Goal: Task Accomplishment & Management: Manage account settings

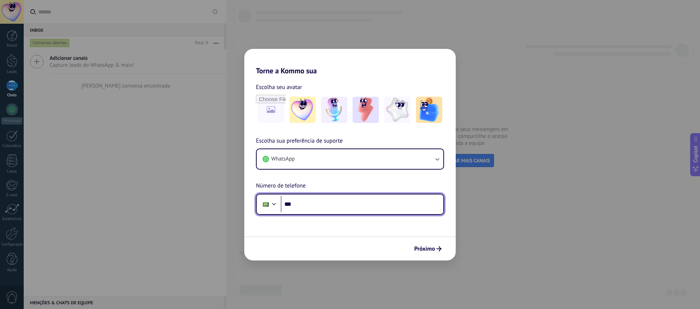
click at [311, 198] on input "***" at bounding box center [362, 204] width 163 height 17
click at [309, 207] on input "***" at bounding box center [362, 204] width 163 height 17
paste input "**********"
click at [298, 204] on input "**********" at bounding box center [362, 204] width 163 height 17
type input "**********"
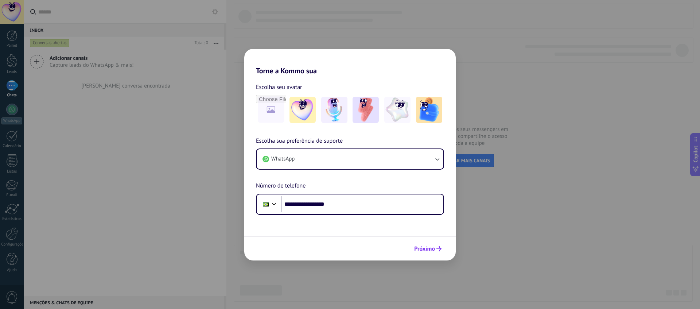
click at [419, 244] on button "Próximo" at bounding box center [428, 249] width 34 height 12
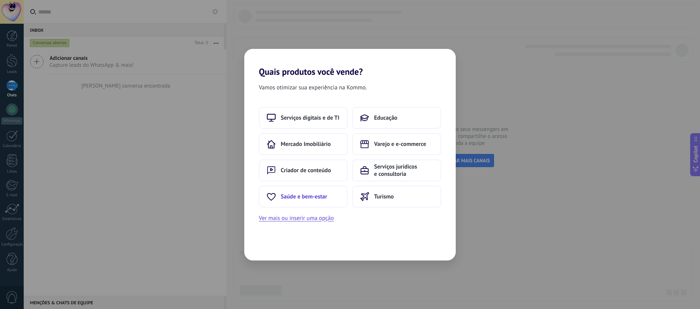
click at [312, 197] on span "Saúde e bem-estar" at bounding box center [304, 196] width 46 height 7
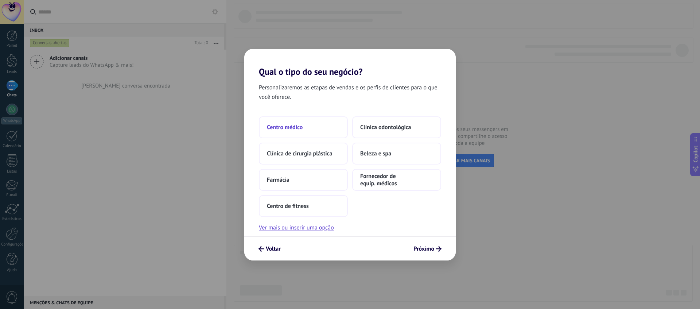
click at [296, 126] on span "Centro médico" at bounding box center [285, 127] width 36 height 7
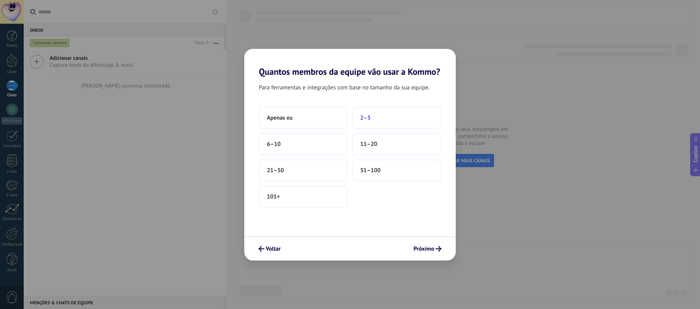
click at [371, 115] on button "2–5" at bounding box center [396, 118] width 89 height 22
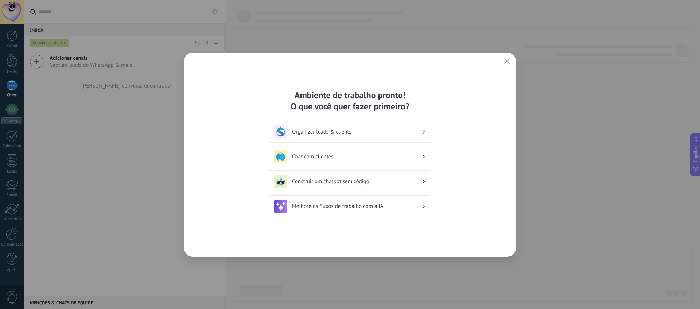
click at [335, 134] on h3 "Organizar leads & clients" at bounding box center [357, 131] width 130 height 7
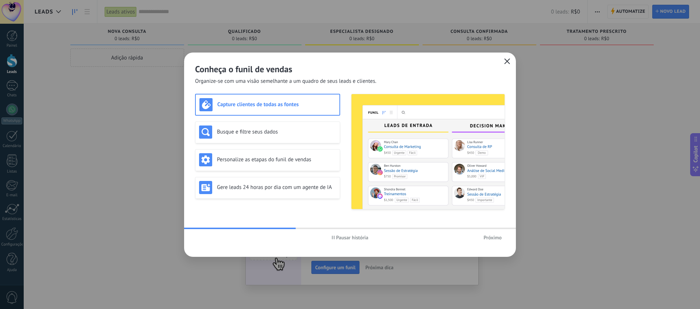
click at [508, 61] on use "button" at bounding box center [507, 60] width 5 height 5
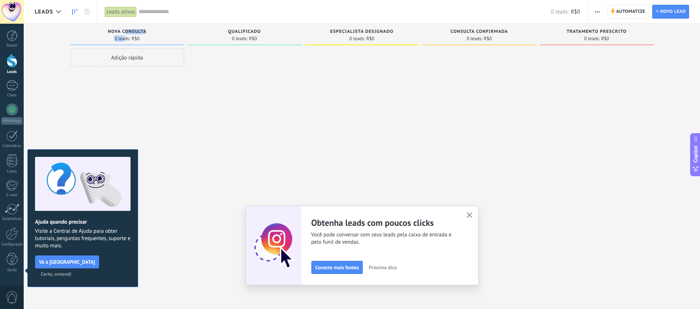
click at [126, 32] on div "Nova consulta 0 leads: R$0" at bounding box center [127, 35] width 114 height 22
click at [126, 32] on span "Nova consulta" at bounding box center [127, 31] width 39 height 5
click at [72, 271] on span "Certo, entendi" at bounding box center [56, 273] width 31 height 5
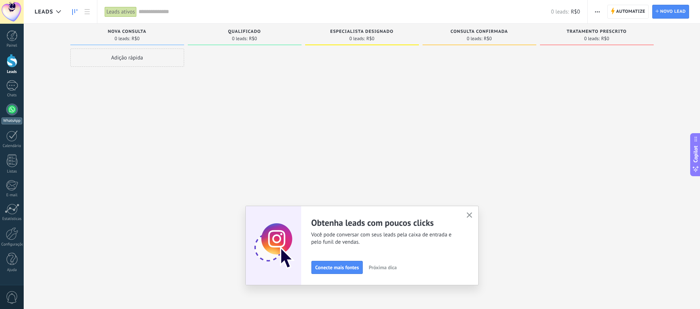
click at [11, 113] on div at bounding box center [12, 110] width 12 height 12
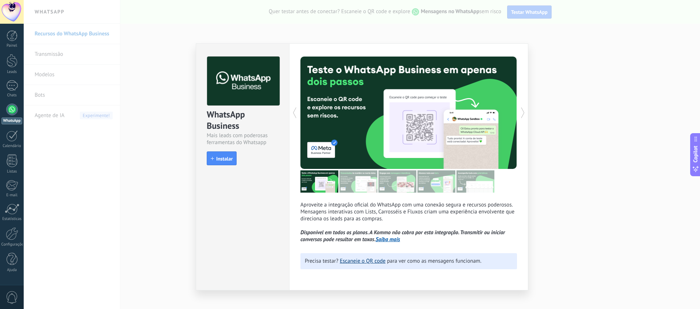
click at [368, 265] on link "Escaneie o QR code" at bounding box center [363, 261] width 46 height 7
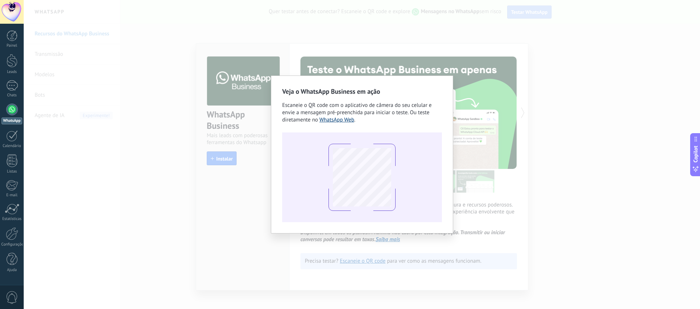
click at [339, 119] on link "WhatsApp Web" at bounding box center [337, 119] width 35 height 7
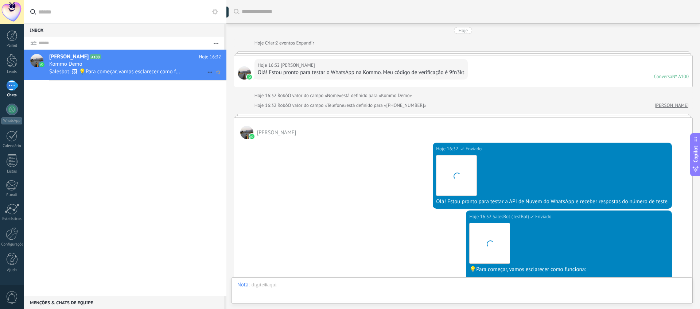
scroll to position [11, 0]
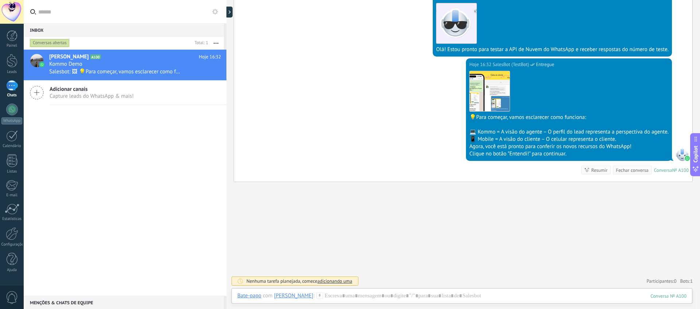
click at [13, 86] on div "1" at bounding box center [12, 85] width 12 height 11
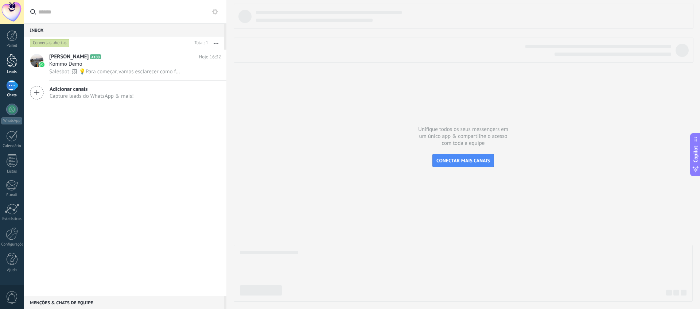
click at [7, 66] on div at bounding box center [12, 60] width 11 height 13
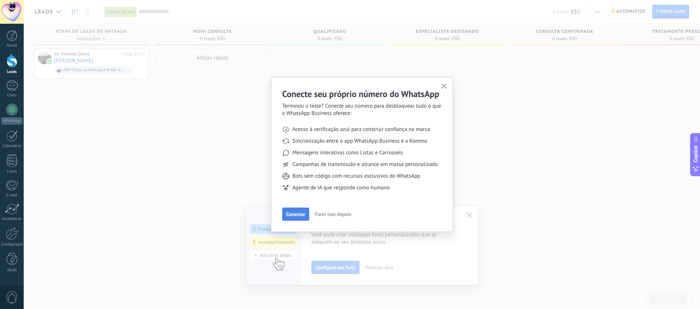
click at [294, 216] on span "Conectar" at bounding box center [295, 214] width 19 height 5
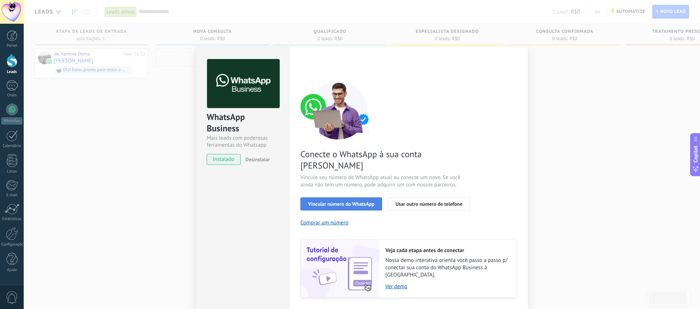
click at [329, 201] on span "Vincular número do WhatsApp" at bounding box center [341, 203] width 66 height 5
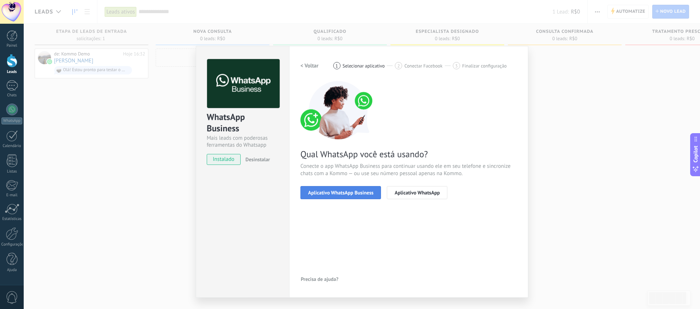
click at [344, 194] on span "Aplicativo WhatsApp Business" at bounding box center [340, 192] width 65 height 5
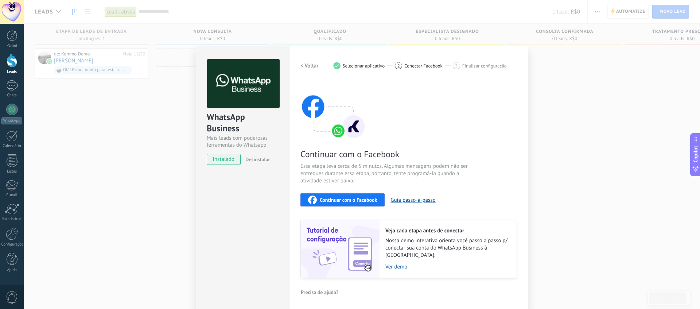
click at [354, 201] on span "Continuar com o Facebook" at bounding box center [348, 199] width 57 height 5
click at [351, 200] on span "Continuar com o Facebook" at bounding box center [348, 199] width 57 height 5
drag, startPoint x: 581, startPoint y: 111, endPoint x: 576, endPoint y: 111, distance: 4.4
click at [581, 112] on div "WhatsApp Business Mais leads com poderosas ferramentas do Whatsapp instalado De…" at bounding box center [362, 154] width 677 height 309
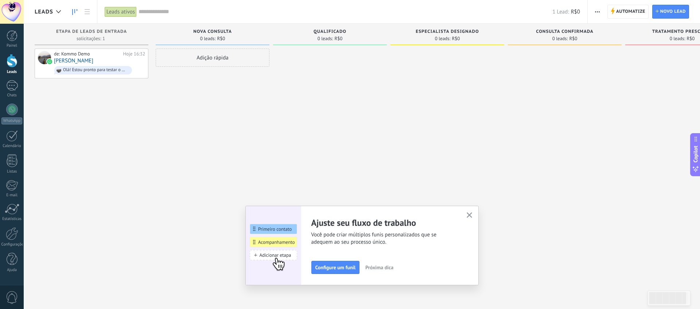
click at [470, 214] on use "button" at bounding box center [469, 214] width 5 height 5
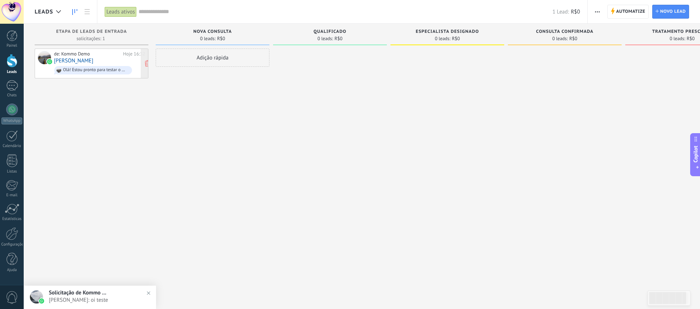
click at [121, 62] on div "de: Kommo Demo Hoje 16:32 Matheus Utrabo Olá! Estou pronto para testar o WhatsA…" at bounding box center [99, 63] width 91 height 25
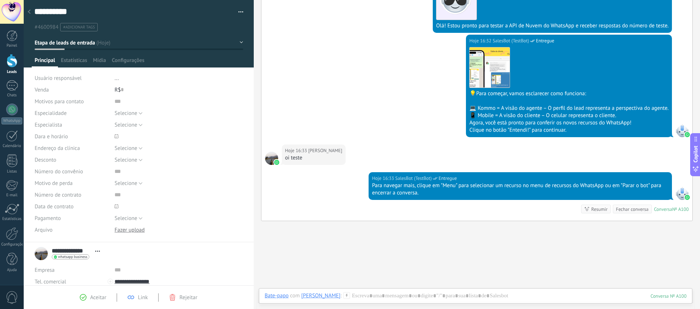
scroll to position [215, 0]
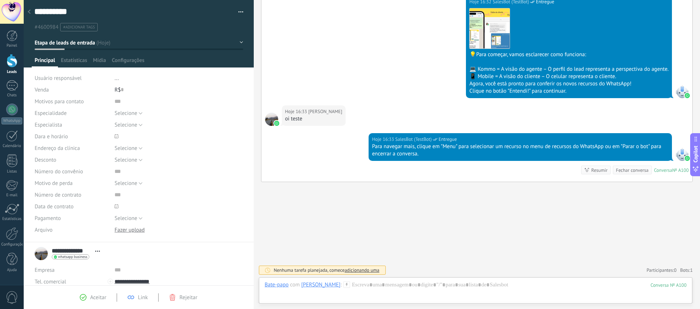
drag, startPoint x: 111, startPoint y: 84, endPoint x: 115, endPoint y: 83, distance: 4.2
click at [113, 84] on div "Usuário responsável ... Venda R$ 0" at bounding box center [139, 83] width 209 height 23
click at [119, 81] on li "..." at bounding box center [179, 78] width 128 height 12
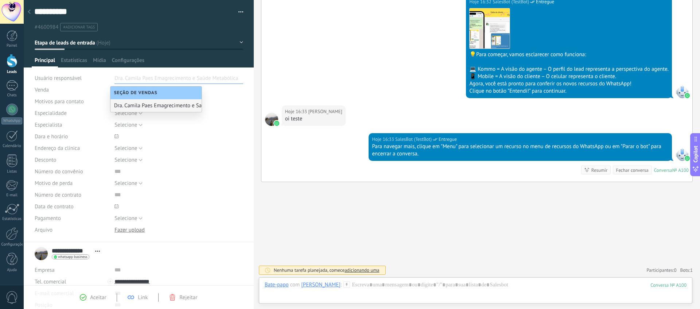
click at [178, 105] on div "Dra. Camila Paes Emagrecimento e Saúde Metabólica" at bounding box center [156, 105] width 91 height 13
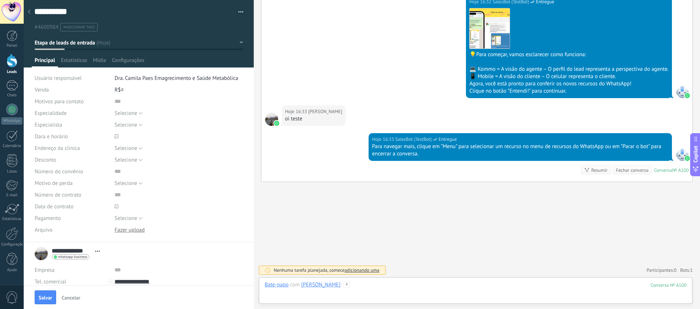
click at [379, 283] on div at bounding box center [476, 292] width 422 height 22
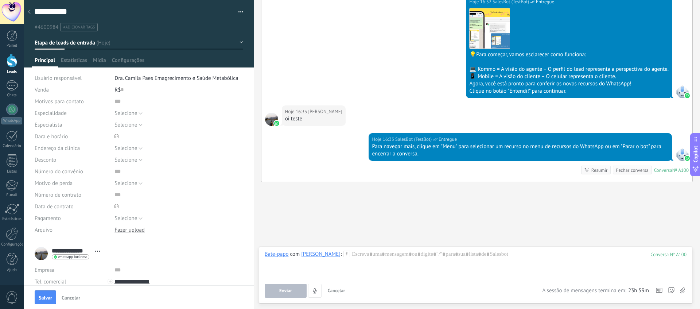
click at [602, 169] on div "Resumir" at bounding box center [600, 170] width 16 height 7
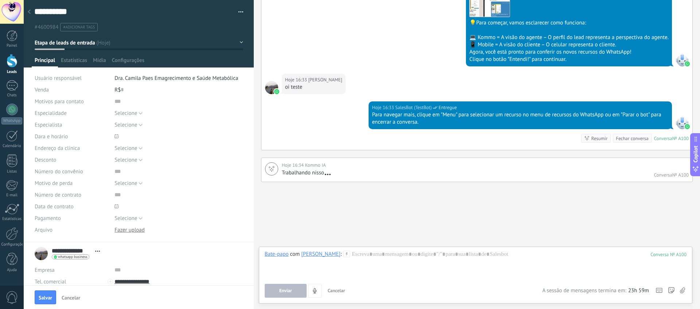
scroll to position [248, 0]
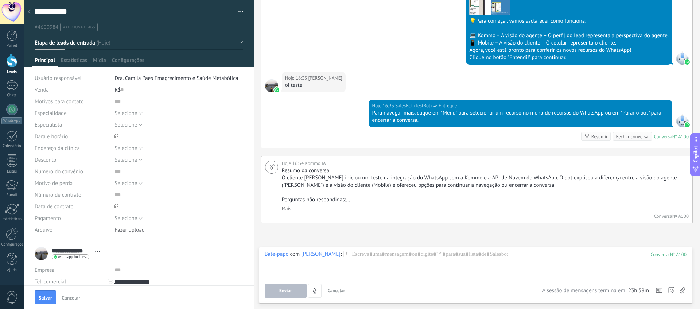
click at [127, 151] on span "Selecione" at bounding box center [126, 148] width 23 height 7
click at [174, 129] on div "Selecione [PERSON_NAME] [PERSON_NAME] [PERSON_NAME] Den Cambel [PERSON_NAME] Se…" at bounding box center [179, 125] width 128 height 12
click at [129, 146] on span "Selecione" at bounding box center [126, 148] width 23 height 7
click at [133, 166] on li "Clínica 1" at bounding box center [173, 160] width 132 height 12
click at [132, 160] on span "Selecione" at bounding box center [126, 160] width 23 height 7
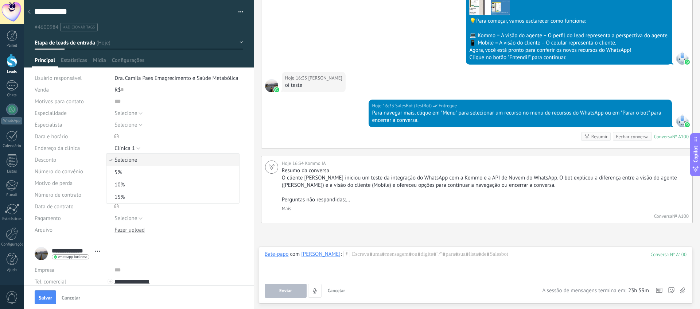
click at [132, 160] on span "Selecione" at bounding box center [172, 160] width 130 height 7
click at [179, 136] on span at bounding box center [179, 137] width 128 height 12
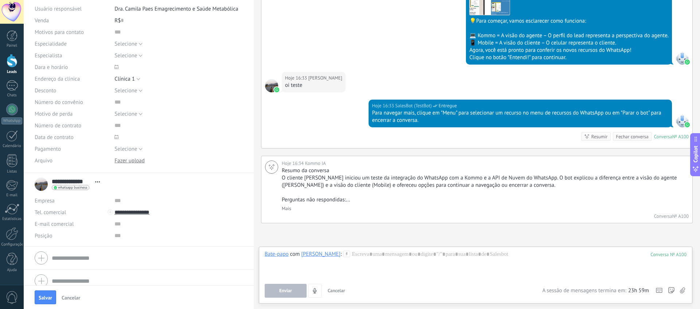
scroll to position [77, 0]
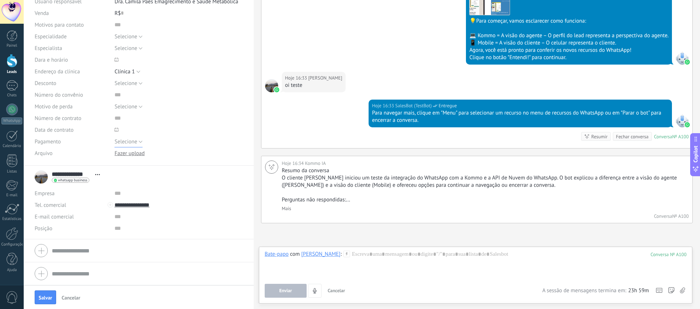
click at [138, 139] on button "Selecione" at bounding box center [129, 142] width 28 height 12
click at [173, 116] on input "text" at bounding box center [169, 118] width 109 height 12
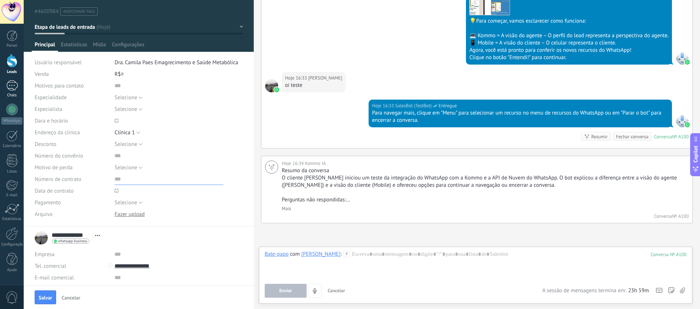
scroll to position [0, 0]
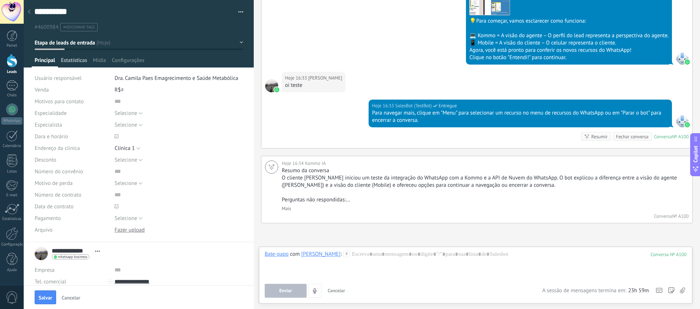
click at [83, 63] on span "Estatísticas" at bounding box center [74, 62] width 26 height 11
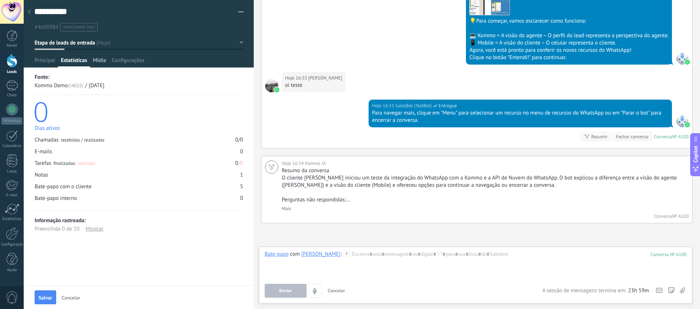
click at [106, 62] on span "Mídia" at bounding box center [99, 62] width 13 height 11
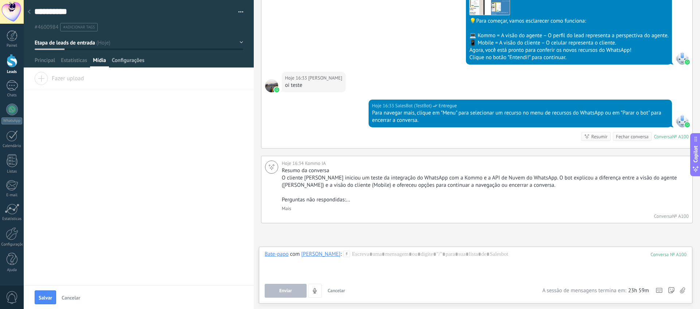
click at [131, 60] on span "Configurações" at bounding box center [128, 62] width 32 height 11
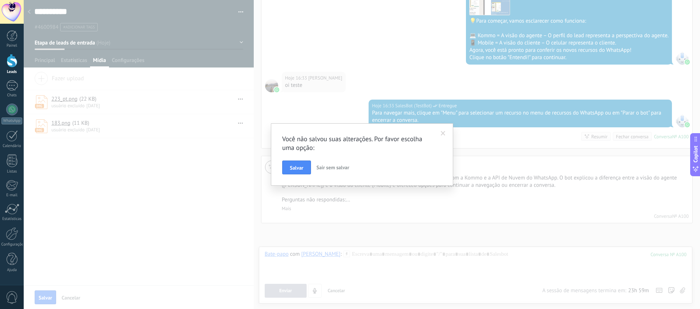
drag, startPoint x: 339, startPoint y: 170, endPoint x: 316, endPoint y: 166, distance: 22.9
click at [339, 170] on span "Sair sem salvar" at bounding box center [333, 167] width 33 height 7
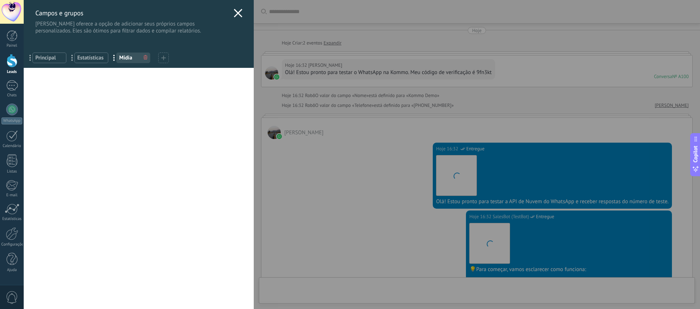
scroll to position [289, 0]
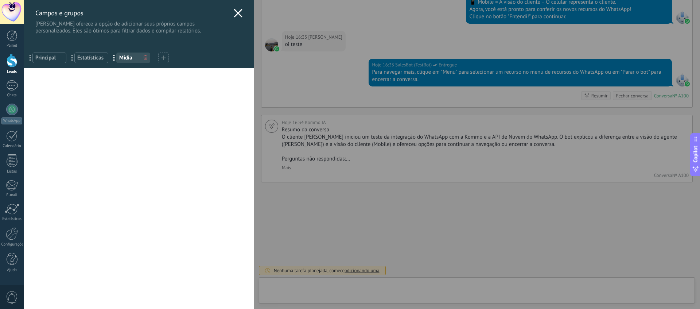
type textarea "**********"
click at [236, 13] on icon at bounding box center [238, 13] width 9 height 9
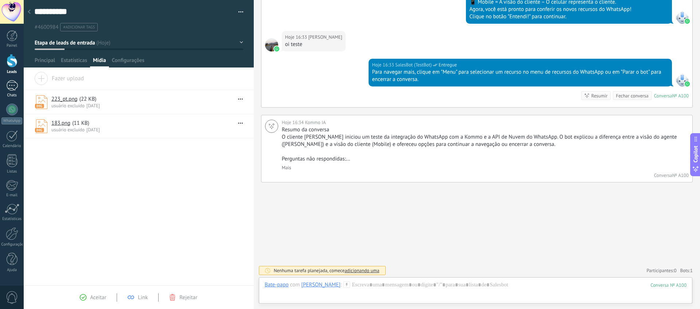
click at [13, 88] on div "1" at bounding box center [12, 85] width 12 height 11
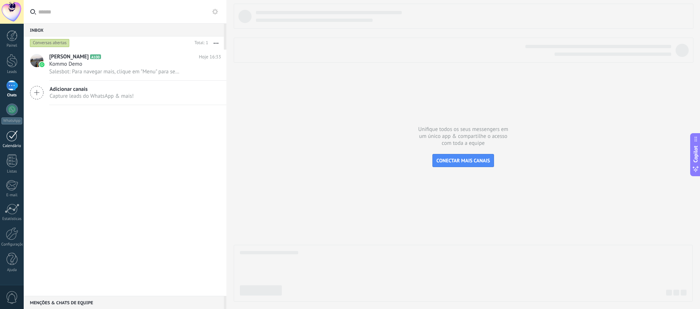
click at [12, 142] on link "Calendário" at bounding box center [12, 139] width 24 height 18
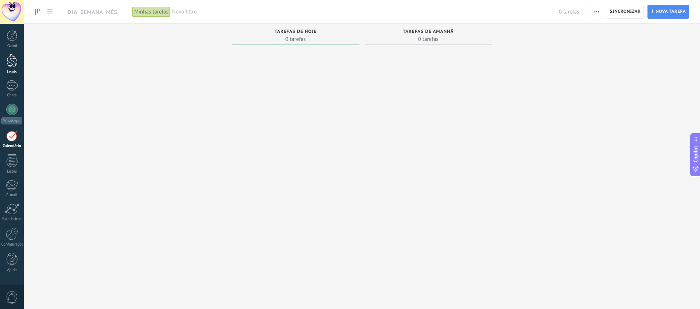
click at [13, 71] on div "Leads" at bounding box center [11, 72] width 21 height 5
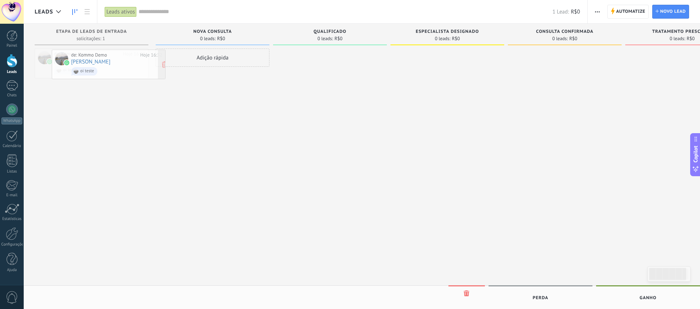
drag, startPoint x: 111, startPoint y: 67, endPoint x: 128, endPoint y: 68, distance: 17.2
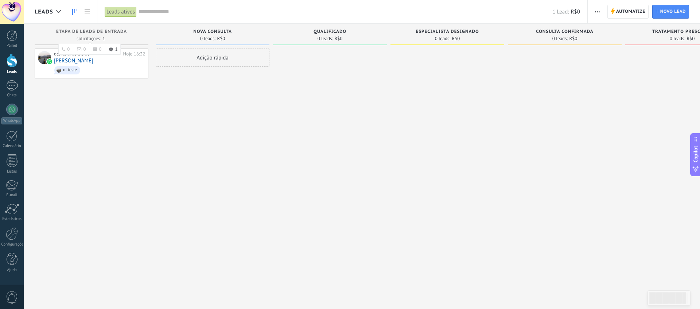
click at [116, 31] on span "Etapa de leads de entrada" at bounding box center [91, 31] width 71 height 5
click at [672, 15] on span "Novo lead" at bounding box center [674, 11] width 26 height 13
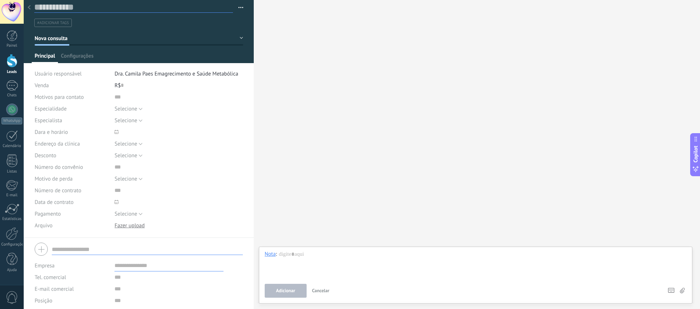
scroll to position [5, 0]
click at [59, 9] on input "text" at bounding box center [133, 6] width 199 height 11
type input "*****"
click at [82, 251] on input "text" at bounding box center [147, 249] width 191 height 12
click at [97, 253] on input "text" at bounding box center [147, 249] width 191 height 12
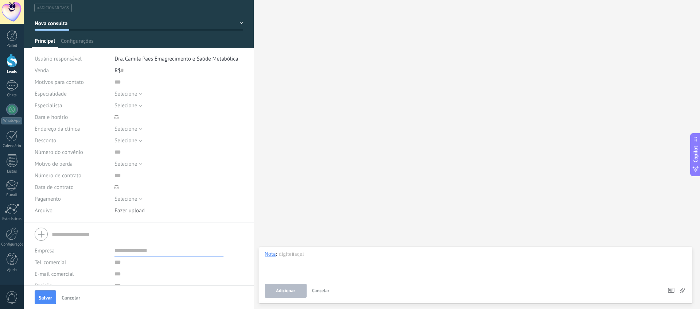
scroll to position [0, 0]
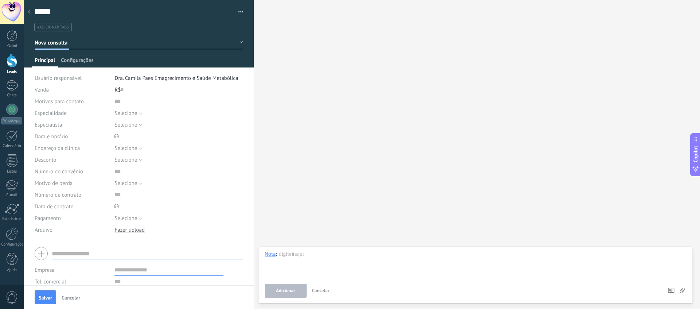
click at [72, 59] on span "Configurações" at bounding box center [77, 62] width 32 height 11
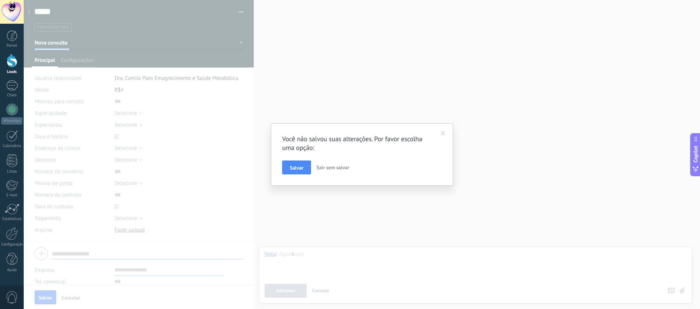
click at [297, 166] on span "Salvar" at bounding box center [296, 167] width 13 height 5
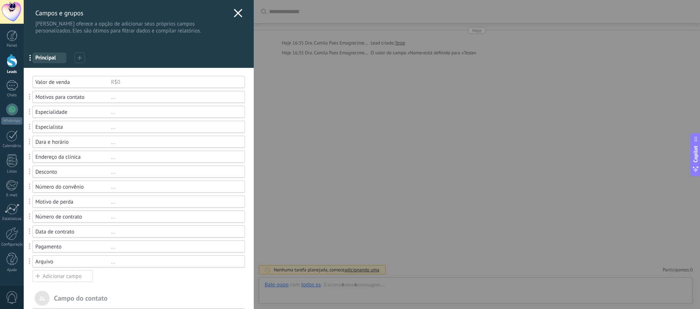
scroll to position [11, 0]
click at [237, 13] on icon at bounding box center [238, 13] width 9 height 9
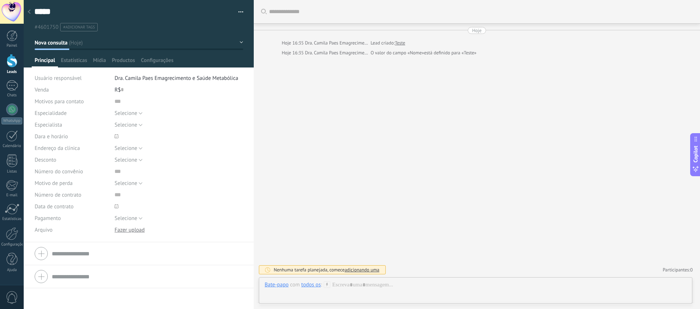
click at [71, 256] on input "text" at bounding box center [147, 254] width 191 height 12
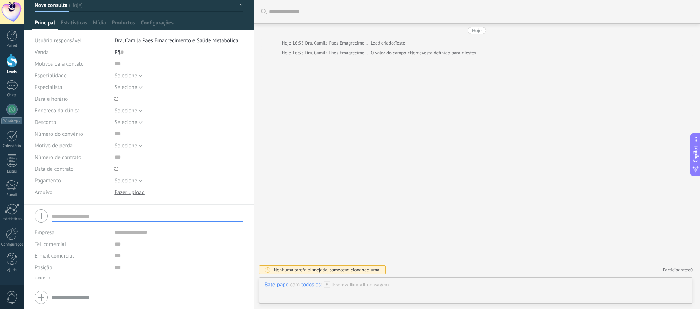
click at [126, 247] on input "text" at bounding box center [169, 244] width 109 height 12
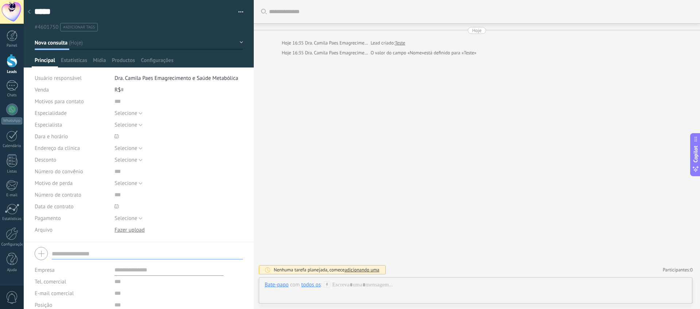
click at [46, 28] on span "#4601750" at bounding box center [47, 27] width 24 height 7
click at [240, 10] on button "button" at bounding box center [238, 12] width 11 height 11
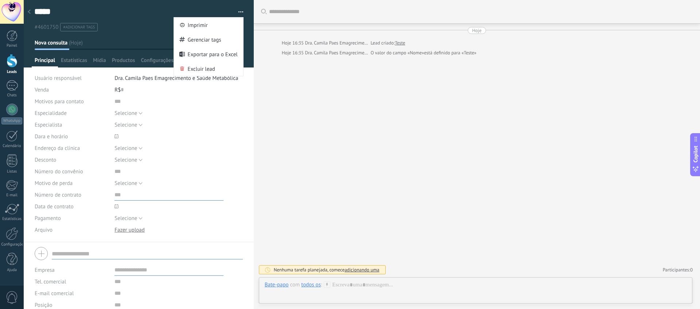
click at [148, 200] on input "text" at bounding box center [169, 195] width 109 height 12
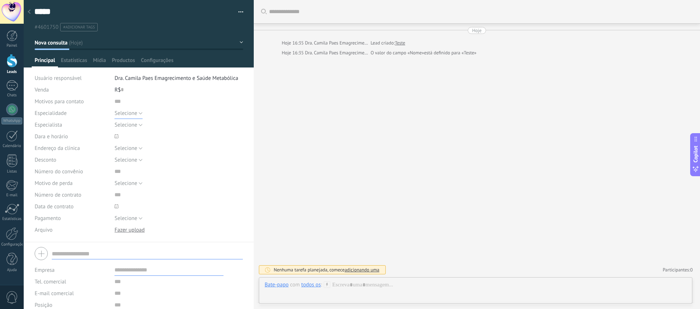
click at [127, 112] on span "Selecione" at bounding box center [126, 113] width 23 height 7
click at [162, 98] on input "text" at bounding box center [169, 102] width 109 height 12
click at [17, 89] on div "1" at bounding box center [12, 85] width 12 height 11
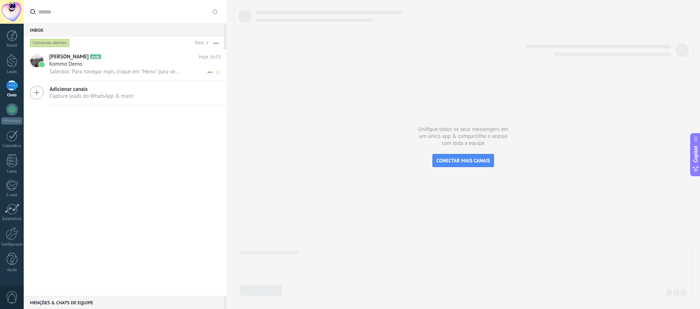
click at [90, 73] on span "Salesbot: Para navegar mais, clique em "Menu" para selecionar um recurso no men…" at bounding box center [115, 71] width 132 height 7
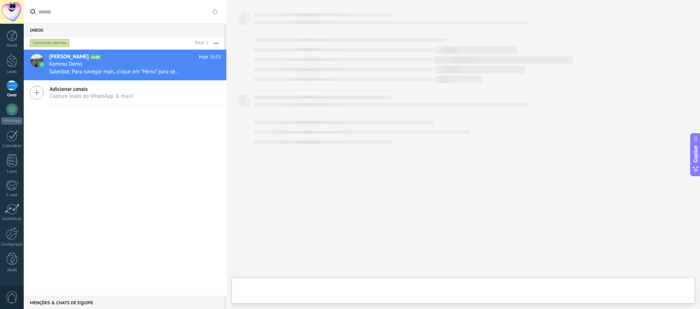
type textarea "**********"
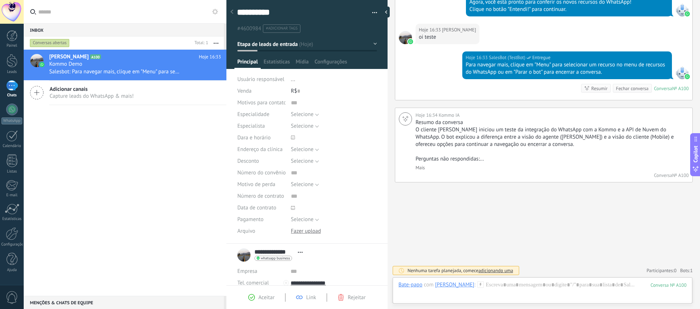
click at [308, 301] on div "Aceitar Link Rejeitar" at bounding box center [307, 297] width 139 height 8
click at [309, 300] on span "Link" at bounding box center [311, 297] width 10 height 7
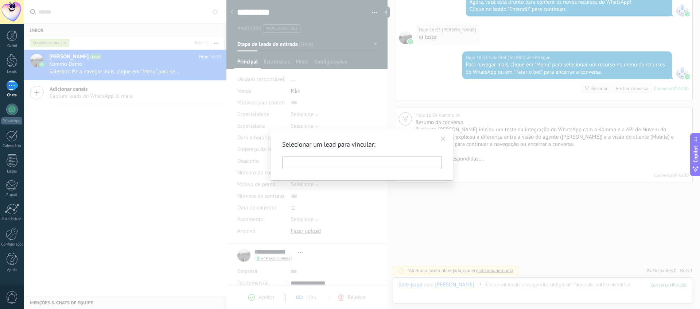
click at [441, 140] on span at bounding box center [443, 138] width 5 height 5
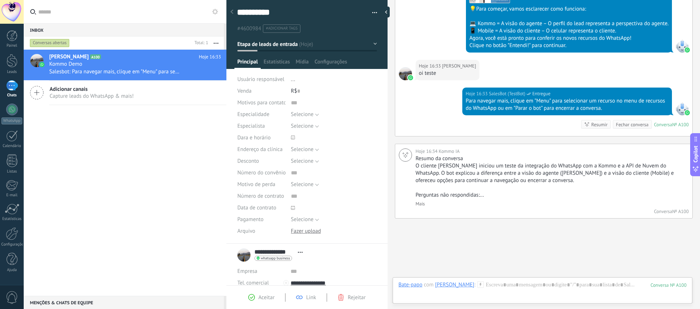
scroll to position [311, 0]
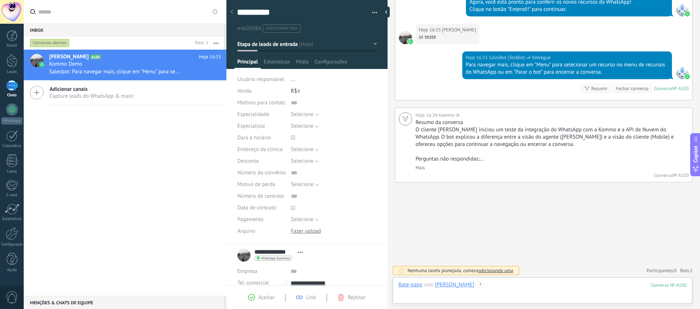
click at [510, 288] on div at bounding box center [543, 292] width 288 height 22
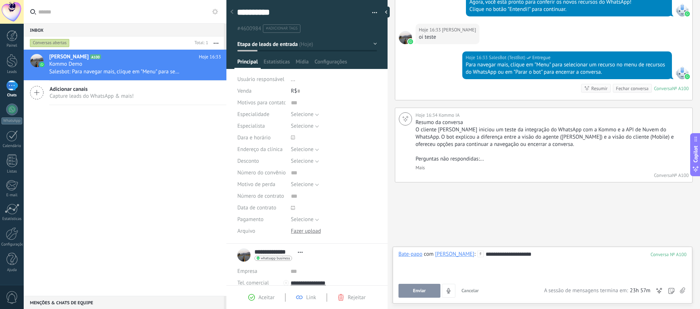
click at [406, 297] on button "Enviar" at bounding box center [420, 291] width 42 height 14
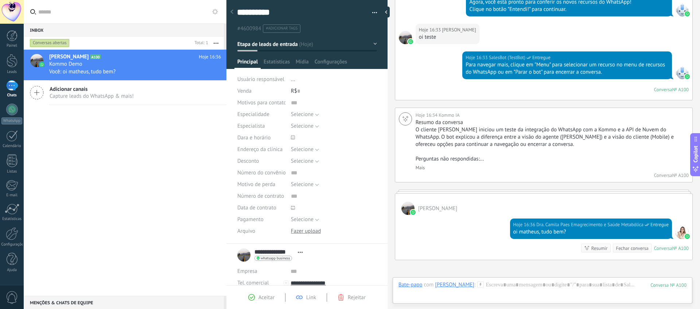
click at [642, 249] on div "Fechar conversa" at bounding box center [632, 248] width 32 height 7
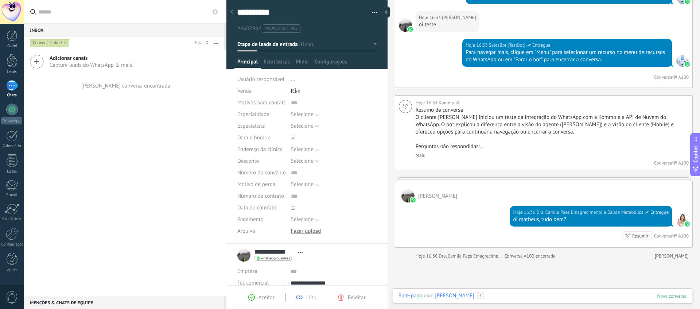
click at [541, 297] on div at bounding box center [543, 303] width 288 height 22
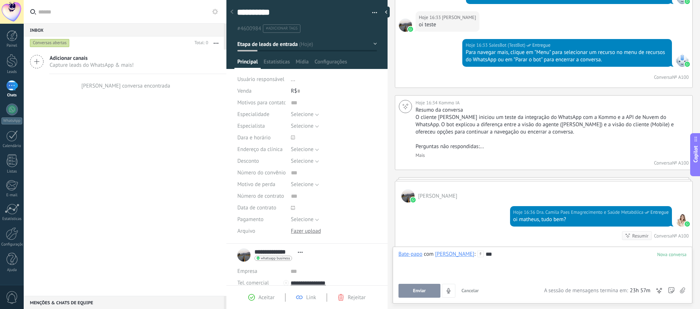
click at [421, 286] on button "Enviar" at bounding box center [420, 291] width 42 height 14
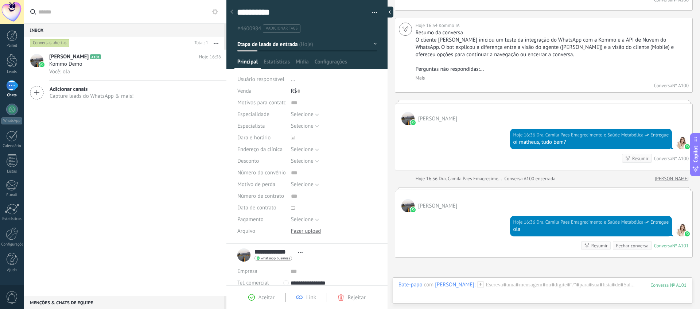
click at [388, 13] on div at bounding box center [388, 12] width 11 height 11
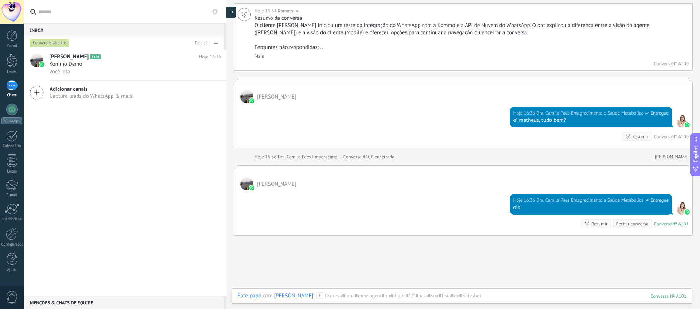
click at [231, 13] on div at bounding box center [230, 12] width 11 height 11
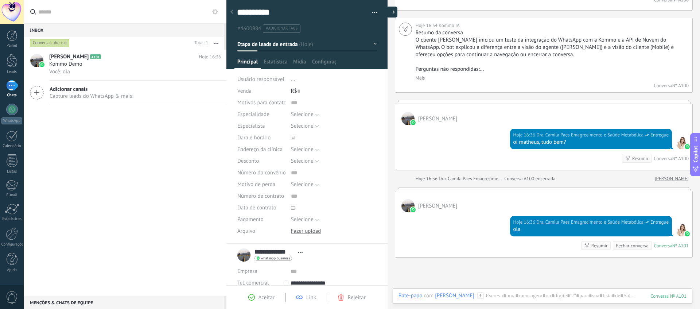
scroll to position [11, 0]
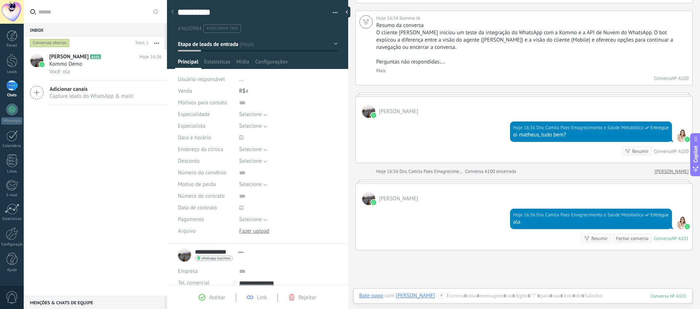
click at [167, 92] on div at bounding box center [167, 154] width 0 height 309
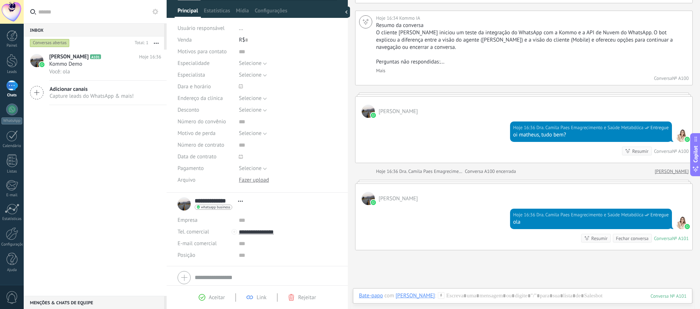
scroll to position [0, 0]
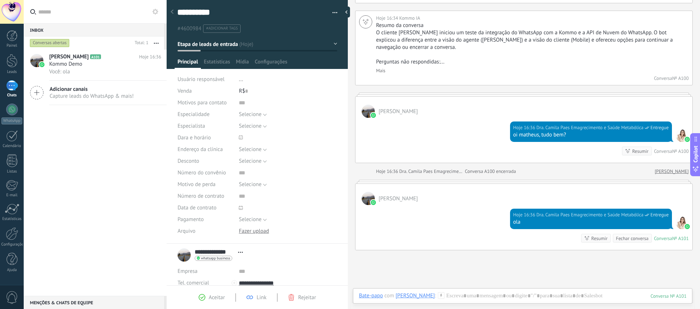
click at [332, 45] on button "Etapa de leads de entrada" at bounding box center [258, 44] width 160 height 13
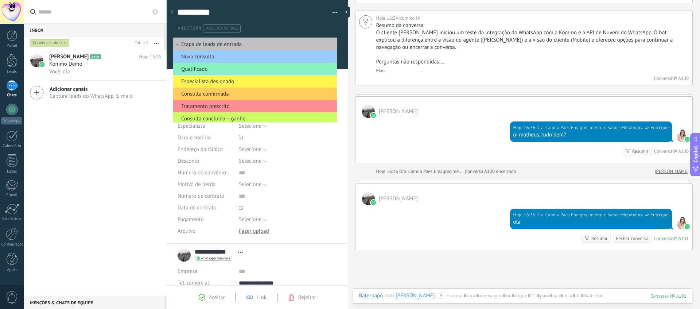
scroll to position [16, 0]
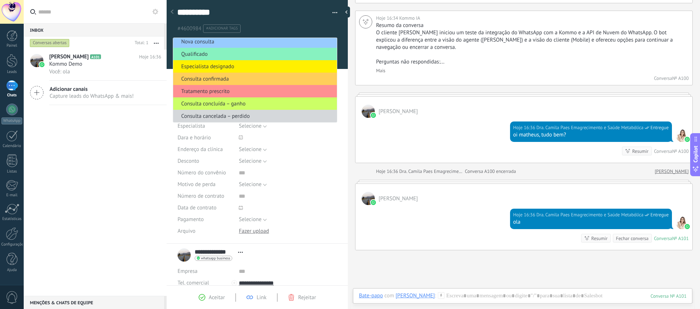
click at [110, 148] on div "Matheus Utrabo A101 Hoje 16:36 Kommo Demo Você: ola Adicionar canais Capture le…" at bounding box center [95, 173] width 143 height 246
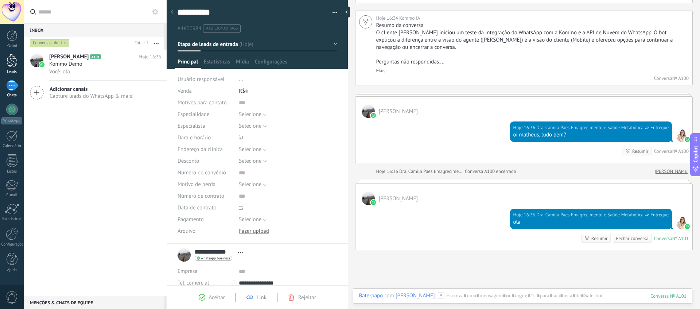
click at [12, 61] on div at bounding box center [12, 60] width 11 height 13
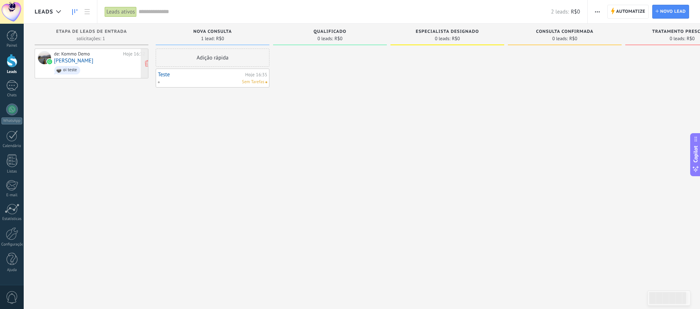
click at [103, 71] on span "oi teste" at bounding box center [99, 70] width 91 height 11
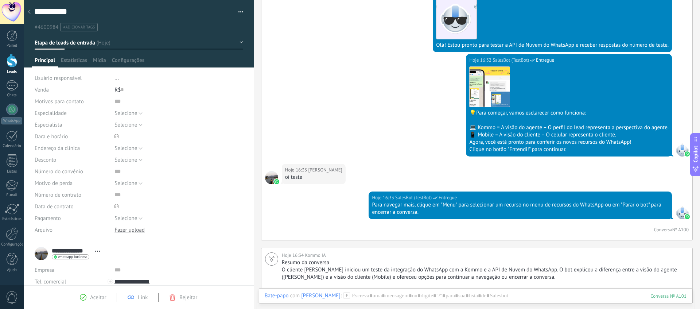
scroll to position [126, 0]
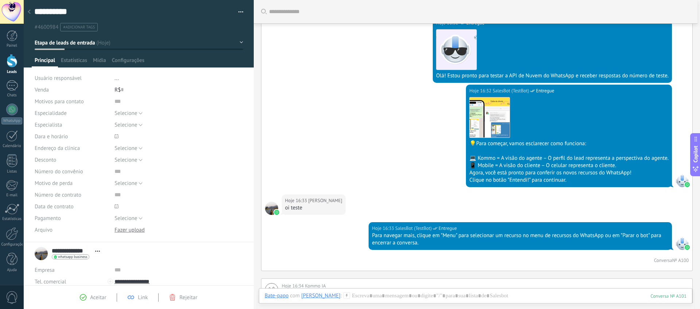
click at [28, 9] on div at bounding box center [29, 12] width 10 height 14
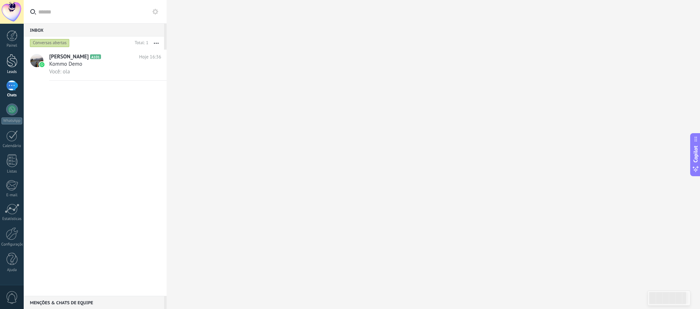
click at [8, 65] on div at bounding box center [12, 60] width 11 height 13
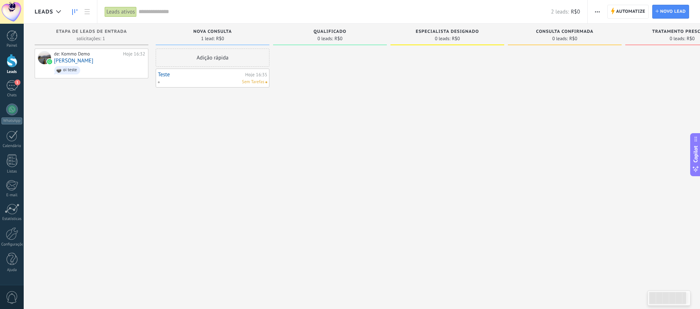
click at [233, 54] on div "Adição rápida" at bounding box center [213, 58] width 114 height 18
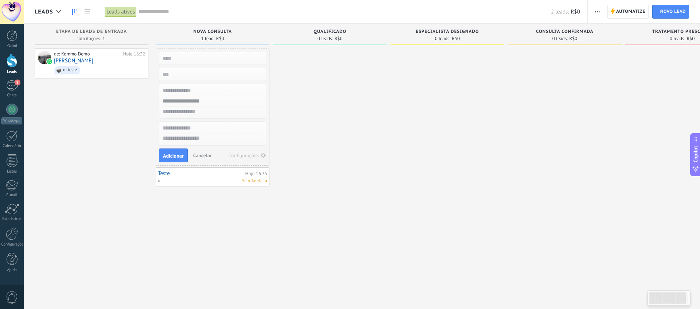
click at [342, 140] on div at bounding box center [330, 156] width 114 height 214
click at [209, 155] on span "Cancelar" at bounding box center [202, 155] width 19 height 7
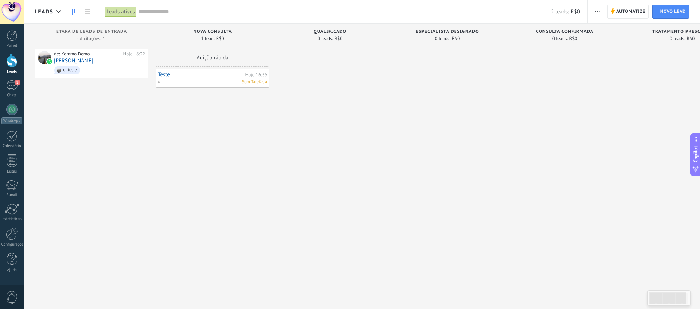
drag, startPoint x: 310, startPoint y: 63, endPoint x: 311, endPoint y: 56, distance: 7.0
click at [310, 61] on div at bounding box center [330, 156] width 114 height 214
click at [317, 47] on div "Qualificado 0 leads: R$0" at bounding box center [330, 36] width 114 height 25
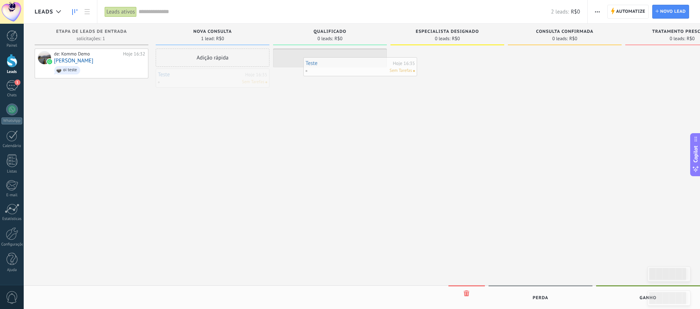
drag, startPoint x: 199, startPoint y: 82, endPoint x: 354, endPoint y: 72, distance: 155.1
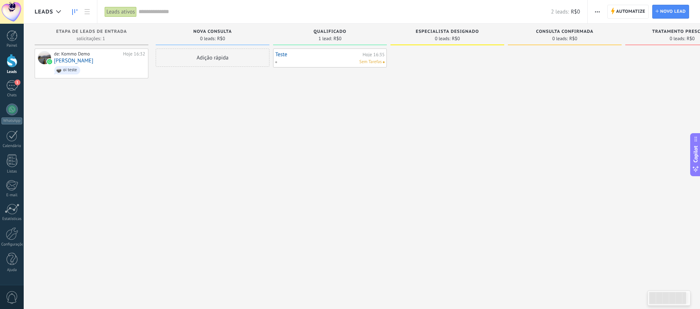
drag, startPoint x: 330, startPoint y: 96, endPoint x: 227, endPoint y: 70, distance: 106.0
click at [327, 96] on div "Teste Hoje 16:35 Sem Tarefas" at bounding box center [330, 156] width 114 height 214
drag, startPoint x: 211, startPoint y: 57, endPoint x: 321, endPoint y: 124, distance: 129.0
click at [356, 57] on div "Etapa de leads de entrada solicitações: 1 0 0 0 1 de: Kommo Demo Hoje 16:32 [PE…" at bounding box center [390, 143] width 716 height 239
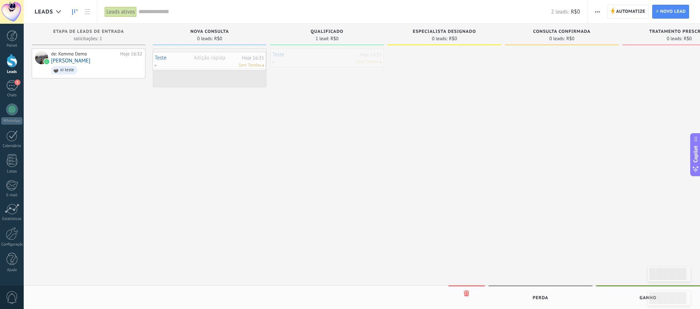
drag, startPoint x: 314, startPoint y: 64, endPoint x: 200, endPoint y: 61, distance: 114.6
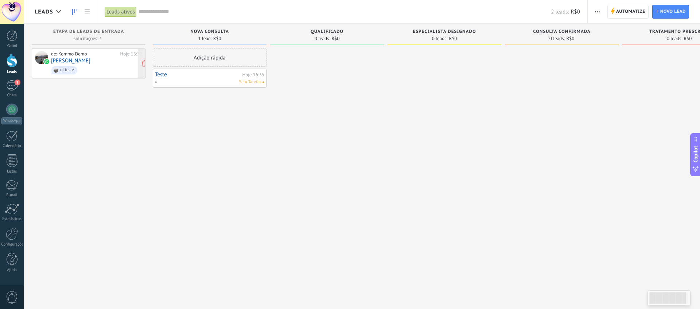
drag, startPoint x: 188, startPoint y: 132, endPoint x: 94, endPoint y: 72, distance: 112.2
click at [186, 132] on div "Adição rápida Teste Hoje 16:35 Sem Tarefas" at bounding box center [210, 156] width 114 height 214
click at [100, 36] on span "solicitações: 1 0 0 0 1" at bounding box center [91, 38] width 28 height 4
click at [84, 11] on link at bounding box center [87, 12] width 12 height 14
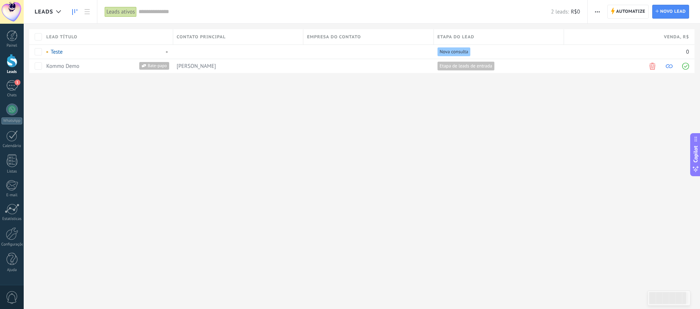
click at [76, 12] on icon at bounding box center [74, 12] width 5 height 6
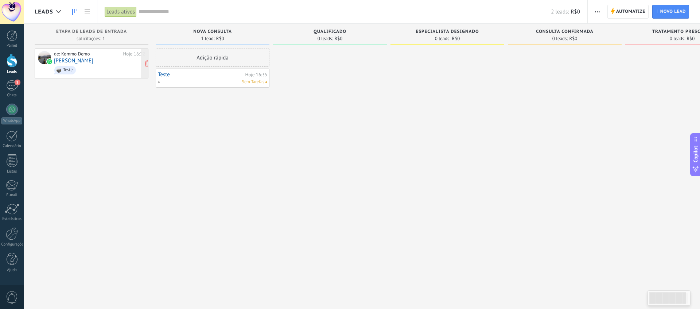
click at [88, 72] on span "Teste" at bounding box center [99, 70] width 91 height 11
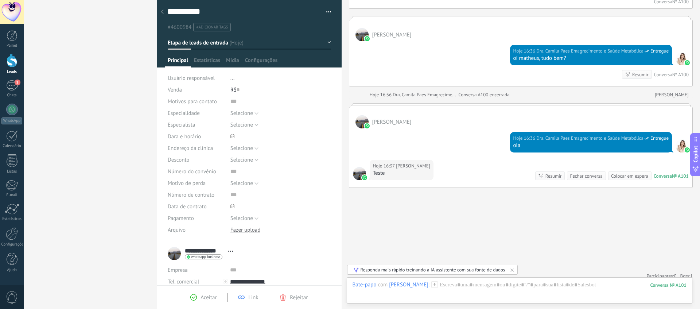
scroll to position [476, 0]
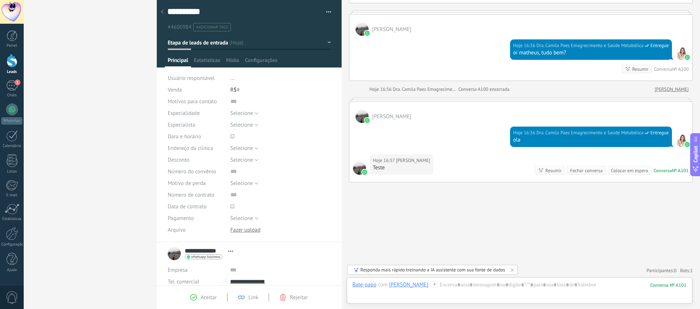
click at [371, 100] on div at bounding box center [521, 100] width 344 height 4
click at [204, 299] on span "Aceitar" at bounding box center [209, 297] width 16 height 7
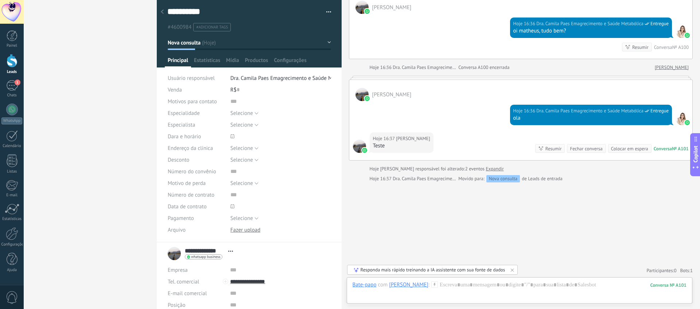
click at [163, 12] on icon at bounding box center [162, 11] width 3 height 4
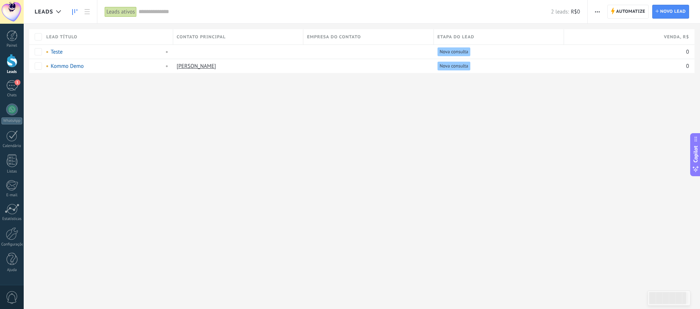
click at [73, 10] on icon at bounding box center [74, 12] width 5 height 6
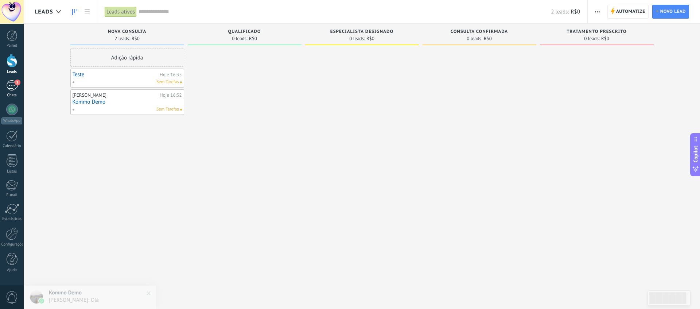
click at [15, 84] on div "1" at bounding box center [12, 85] width 12 height 11
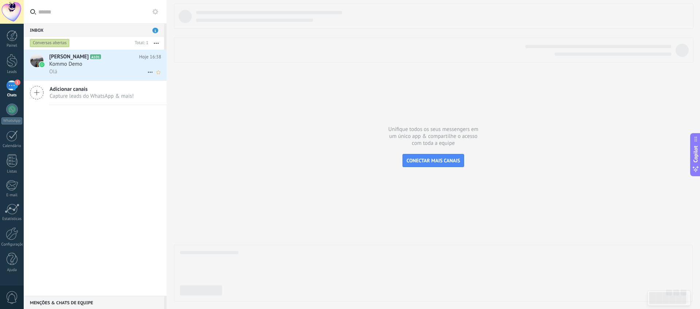
click at [83, 65] on h3 "Kommo Demo" at bounding box center [67, 64] width 37 height 7
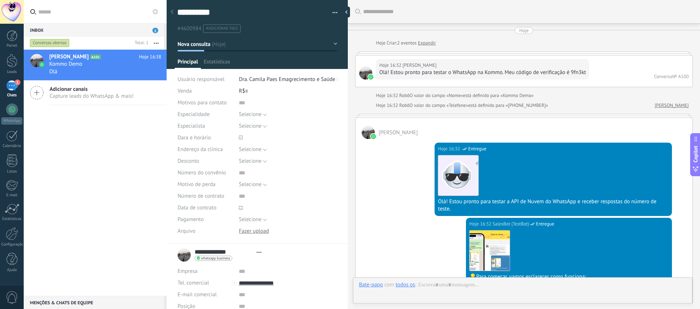
type textarea "**********"
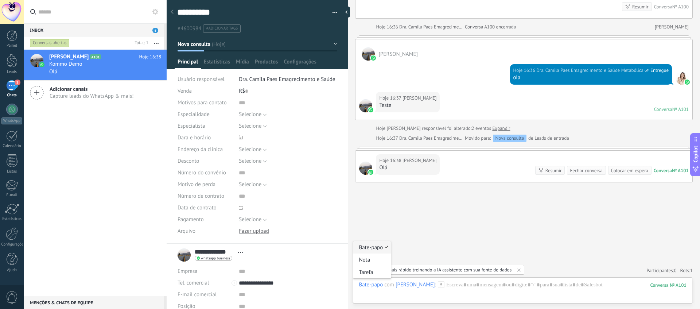
click at [372, 286] on div "Bate-papo" at bounding box center [371, 284] width 24 height 7
click at [371, 275] on div "Tarefa" at bounding box center [373, 272] width 38 height 12
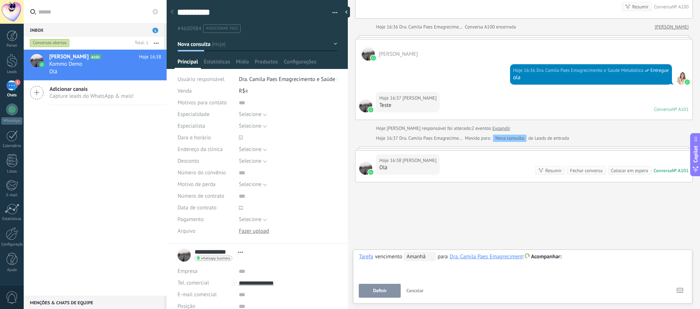
click at [447, 275] on div "**********" at bounding box center [523, 265] width 328 height 26
click at [547, 256] on span "Acompanhar" at bounding box center [547, 256] width 31 height 7
click at [617, 265] on div at bounding box center [350, 154] width 700 height 309
click at [417, 293] on span "Cancelar" at bounding box center [415, 290] width 18 height 6
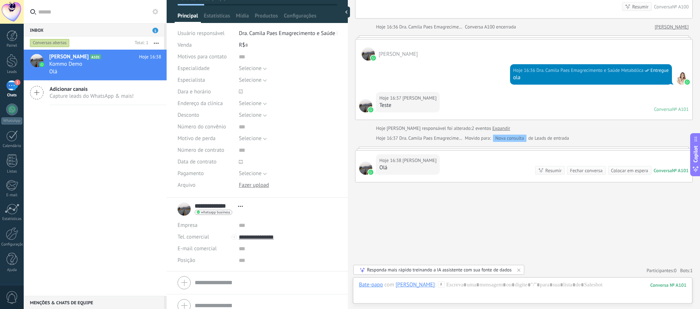
scroll to position [54, 0]
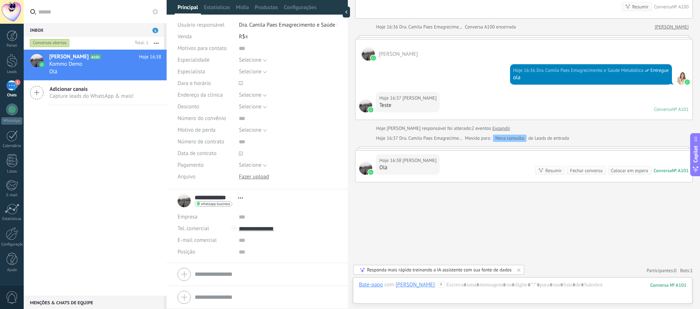
click at [185, 202] on div "**********" at bounding box center [212, 201] width 69 height 18
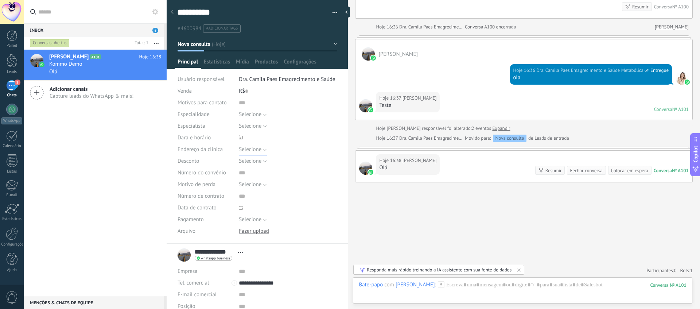
click at [258, 148] on span "Selecione" at bounding box center [250, 149] width 23 height 7
click at [258, 148] on span "Selecione" at bounding box center [281, 149] width 100 height 7
click at [4, 136] on link "Calendário" at bounding box center [12, 139] width 24 height 18
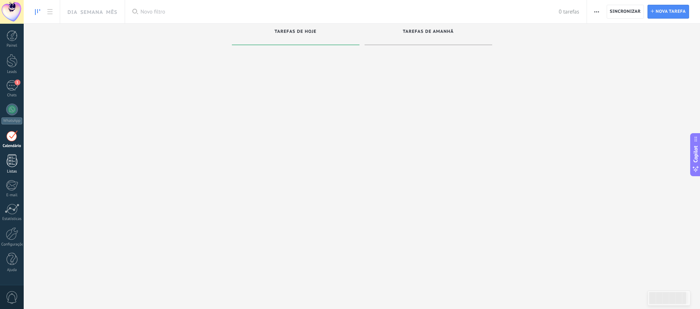
click at [15, 166] on div at bounding box center [12, 160] width 11 height 13
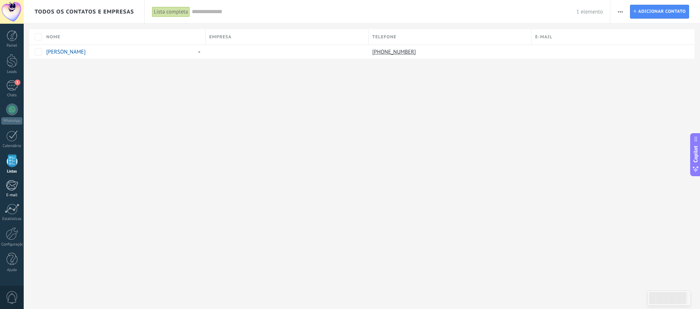
click at [17, 183] on div at bounding box center [12, 185] width 12 height 11
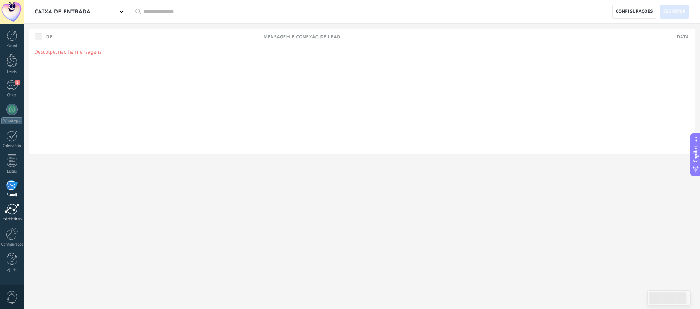
click at [8, 207] on div at bounding box center [12, 209] width 15 height 11
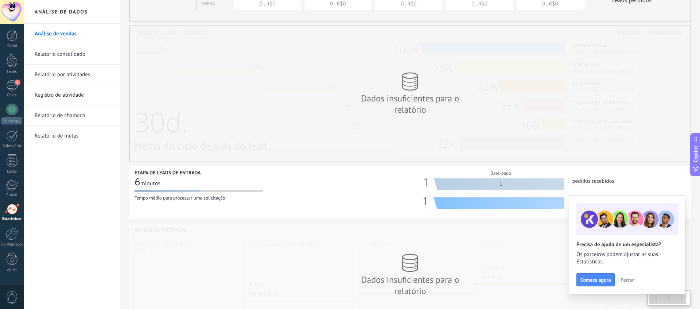
scroll to position [112, 0]
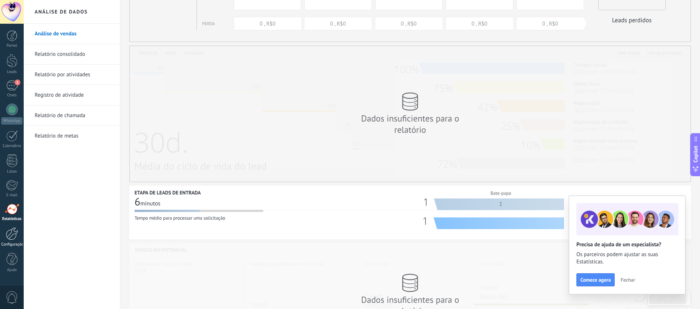
click at [14, 231] on div at bounding box center [12, 233] width 12 height 13
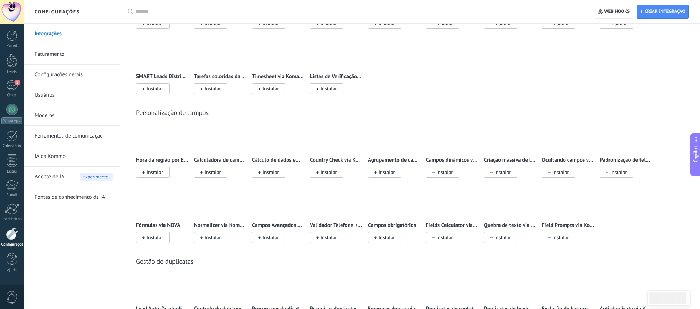
scroll to position [2314, 0]
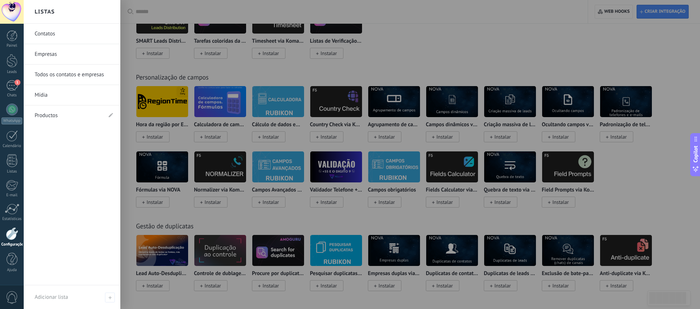
click at [16, 237] on div at bounding box center [12, 233] width 12 height 13
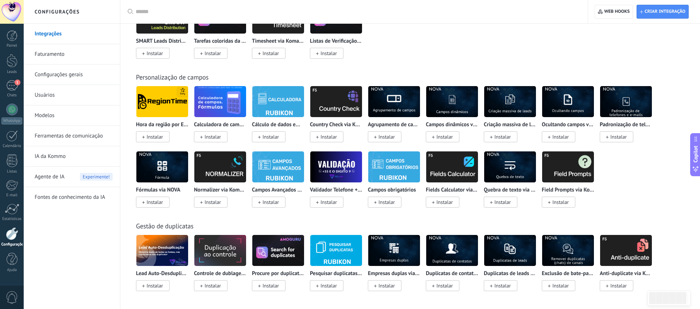
click at [58, 57] on link "Faturamento" at bounding box center [74, 54] width 78 height 20
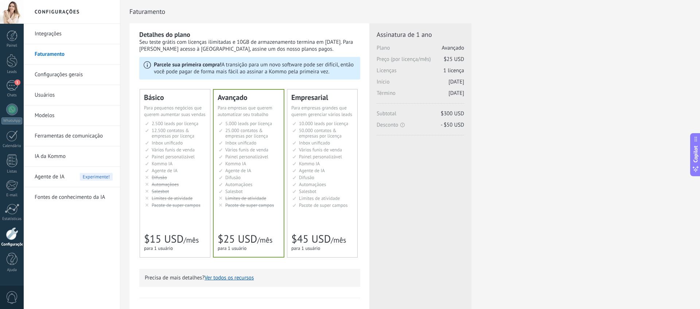
click at [60, 72] on link "Configurações gerais" at bounding box center [74, 75] width 78 height 20
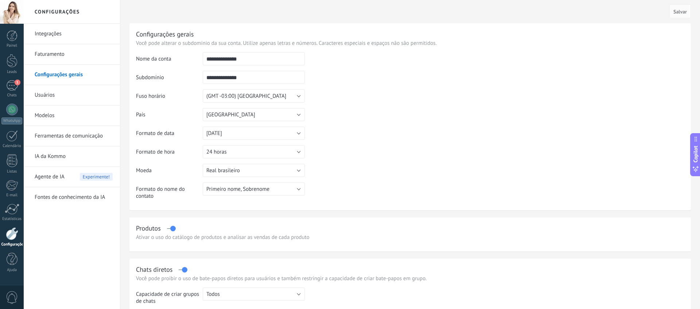
click at [75, 92] on link "Usuários" at bounding box center [74, 95] width 78 height 20
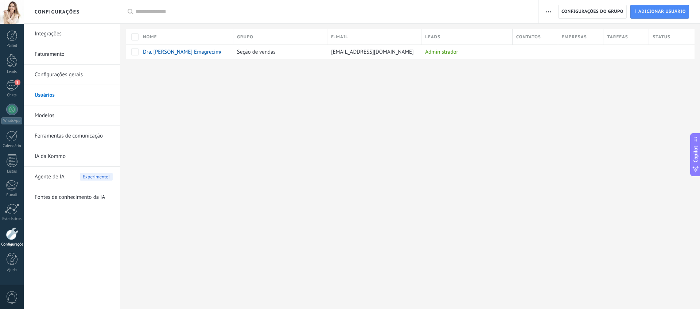
click at [54, 116] on link "Modelos" at bounding box center [74, 115] width 78 height 20
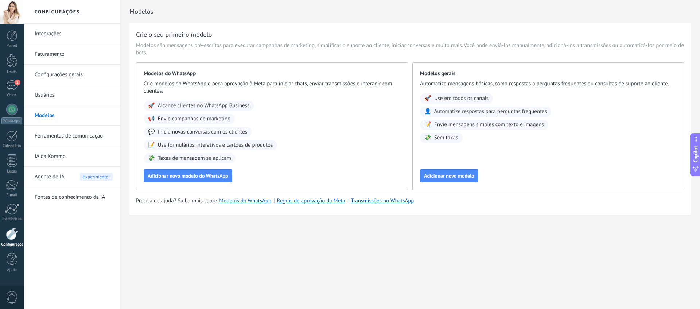
click at [59, 132] on link "Ferramentas de comunicação" at bounding box center [74, 136] width 78 height 20
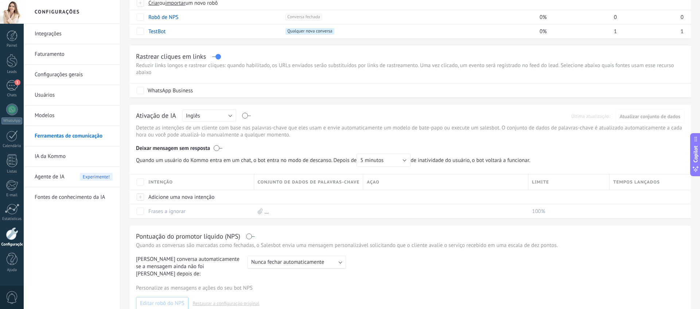
click at [40, 155] on link "IA da Kommo" at bounding box center [74, 156] width 78 height 20
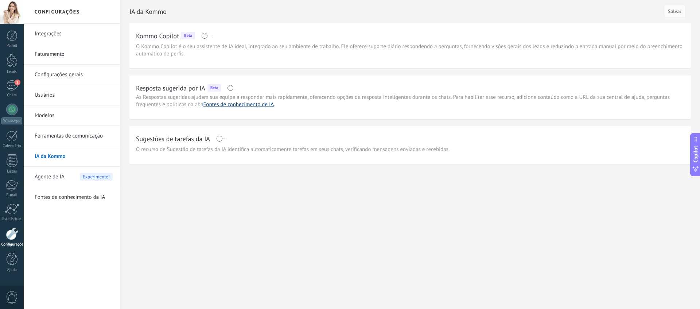
click at [233, 104] on link "Fontes de conhecimento de IA" at bounding box center [239, 104] width 71 height 7
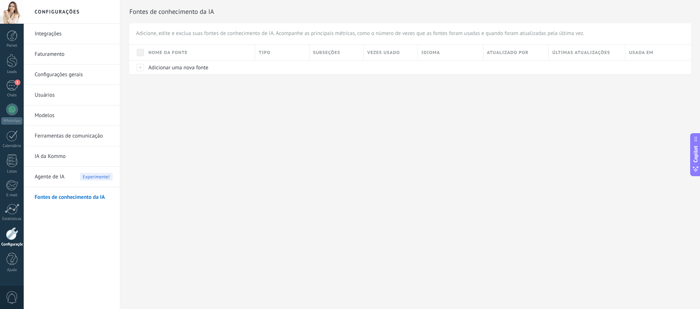
click at [52, 173] on span "Agente de IA" at bounding box center [50, 177] width 30 height 20
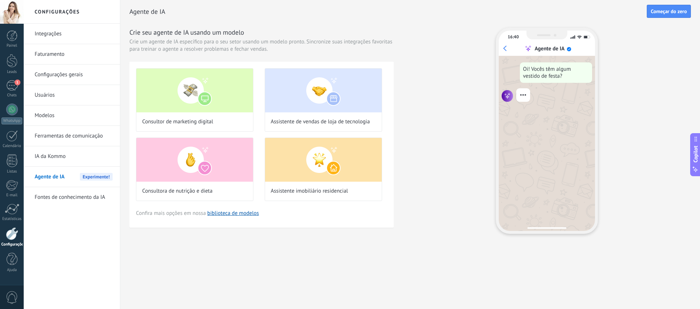
click at [60, 155] on link "IA da Kommo" at bounding box center [74, 156] width 78 height 20
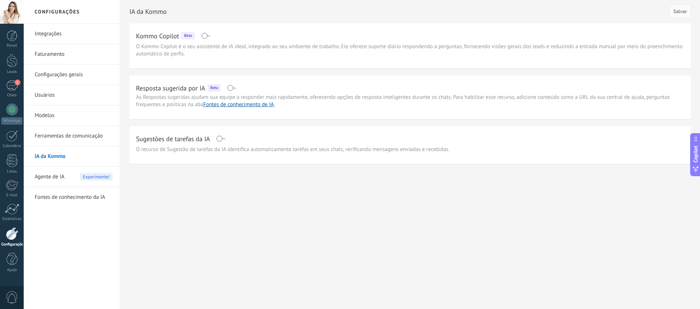
click at [230, 88] on span at bounding box center [231, 88] width 9 height 6
click at [13, 42] on link "Painel" at bounding box center [12, 39] width 24 height 18
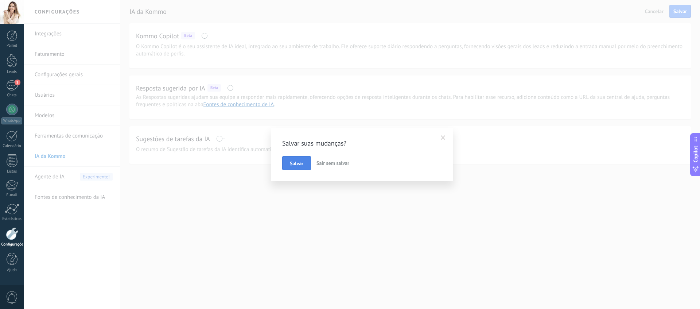
click at [295, 161] on span "Salvar" at bounding box center [296, 163] width 13 height 5
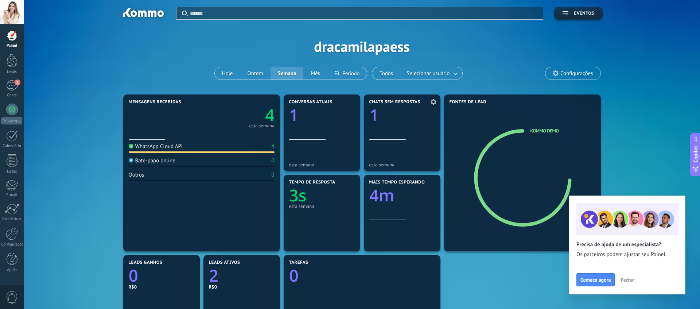
click at [393, 130] on div "Chats sem respostas 1" at bounding box center [403, 120] width 66 height 40
click at [9, 135] on div at bounding box center [12, 135] width 12 height 11
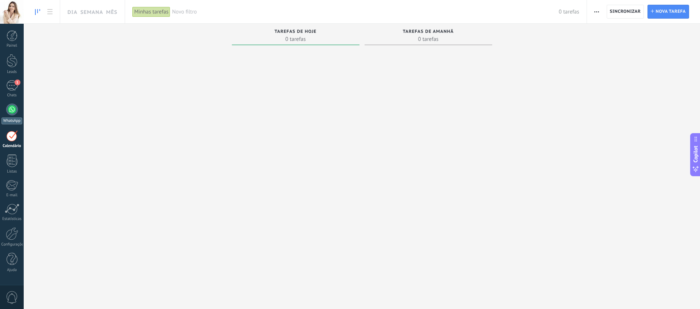
click at [13, 112] on div at bounding box center [12, 110] width 12 height 12
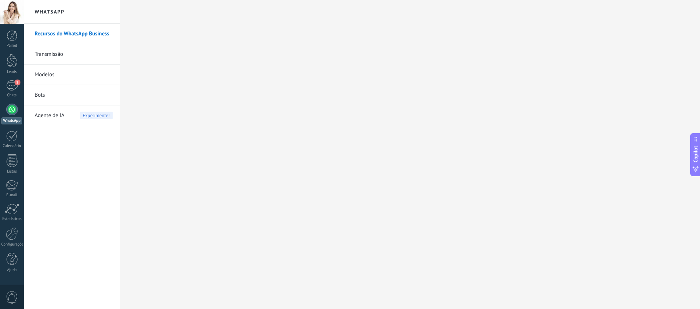
click at [46, 53] on link "Transmissão" at bounding box center [74, 54] width 78 height 20
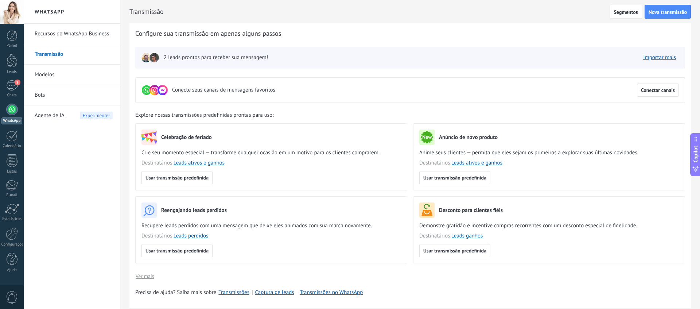
click at [42, 74] on link "Modelos" at bounding box center [74, 75] width 78 height 20
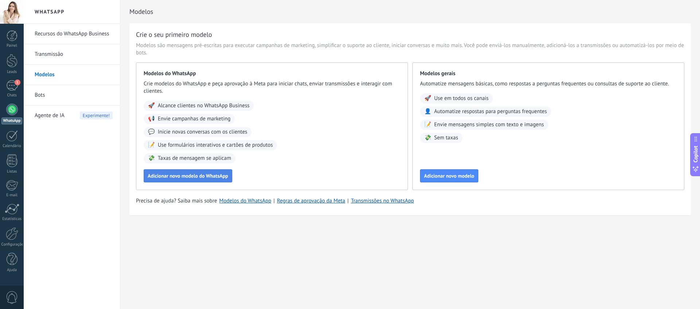
click at [197, 178] on span "Adicionar novo modelo do WhatsApp" at bounding box center [188, 175] width 81 height 5
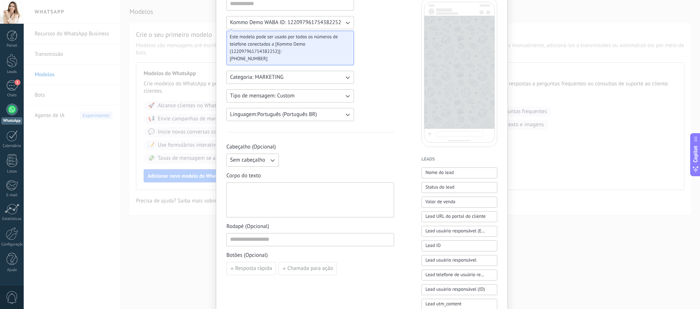
scroll to position [39, 0]
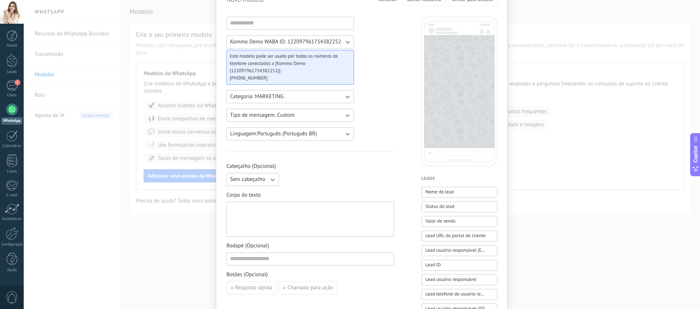
drag, startPoint x: 261, startPoint y: 16, endPoint x: 255, endPoint y: 26, distance: 11.8
click at [255, 26] on input at bounding box center [290, 23] width 127 height 12
type input "**********"
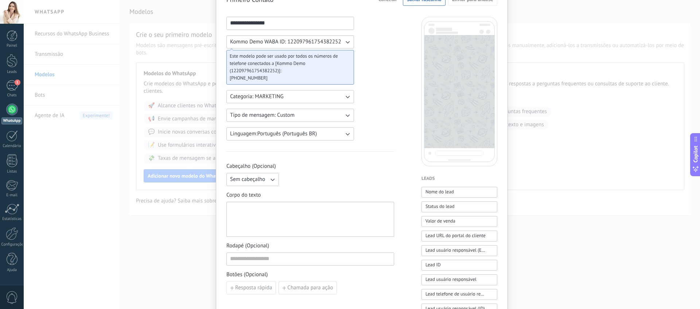
click at [328, 101] on button "Categoria: MARKETING" at bounding box center [291, 96] width 128 height 13
click at [306, 114] on li "MARKETING" at bounding box center [288, 109] width 132 height 12
click at [301, 116] on button "Tipo de mensagem: Custom" at bounding box center [291, 115] width 128 height 13
click at [264, 181] on span "Sem cabeçalho" at bounding box center [247, 179] width 35 height 7
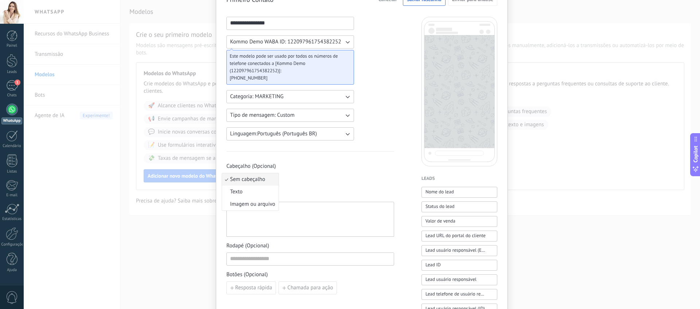
click at [320, 219] on div at bounding box center [310, 219] width 161 height 29
click at [321, 217] on div at bounding box center [310, 219] width 161 height 29
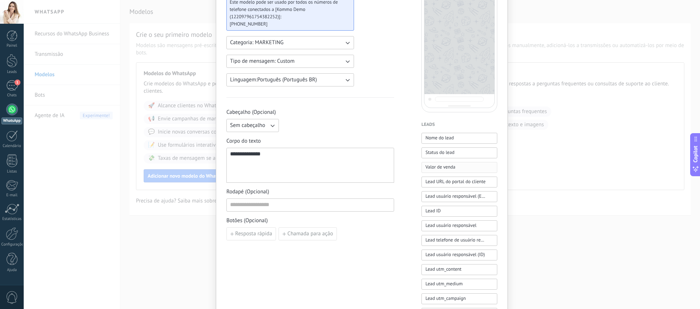
scroll to position [96, 0]
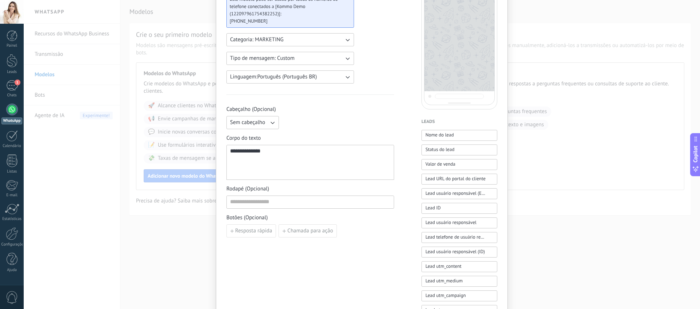
drag, startPoint x: 439, startPoint y: 135, endPoint x: 278, endPoint y: 151, distance: 161.6
click at [248, 152] on div "**********" at bounding box center [362, 294] width 271 height 668
click at [420, 133] on div "**********" at bounding box center [362, 294] width 271 height 668
click at [426, 133] on span "Nome do lead" at bounding box center [440, 134] width 28 height 7
drag, startPoint x: 273, startPoint y: 153, endPoint x: 239, endPoint y: 151, distance: 34.0
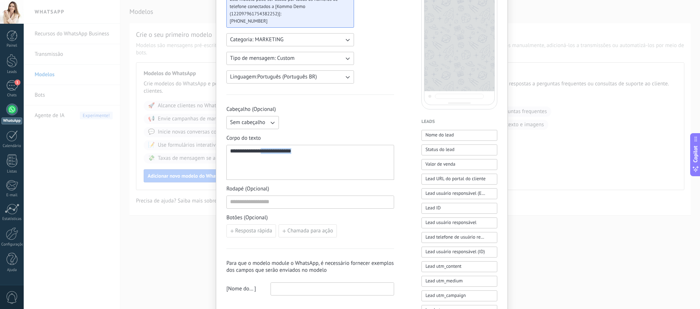
click at [239, 151] on div "**********" at bounding box center [310, 162] width 161 height 29
drag, startPoint x: 273, startPoint y: 166, endPoint x: 269, endPoint y: 166, distance: 4.0
click at [273, 166] on div "**********" at bounding box center [310, 162] width 161 height 29
click at [242, 151] on div "**********" at bounding box center [310, 162] width 161 height 29
click at [453, 135] on button "Nome do lead" at bounding box center [460, 135] width 76 height 11
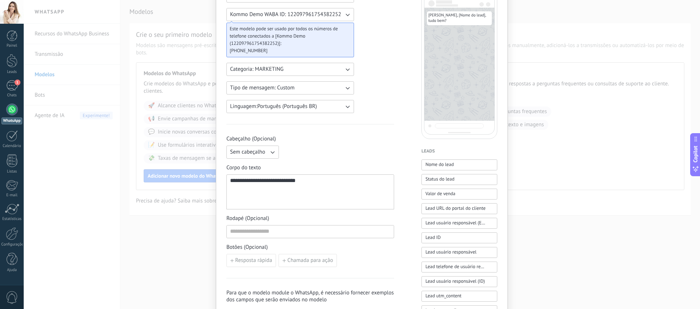
scroll to position [56, 0]
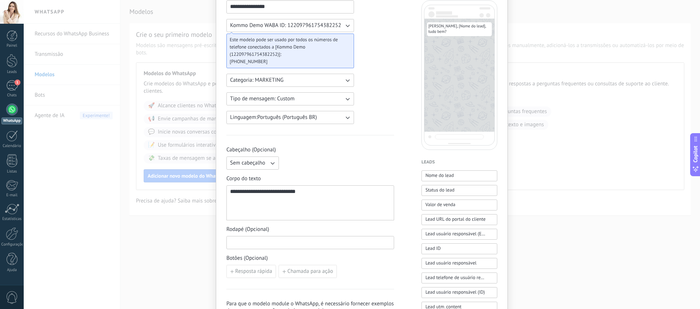
click at [327, 239] on input at bounding box center [310, 242] width 167 height 12
type input "*"
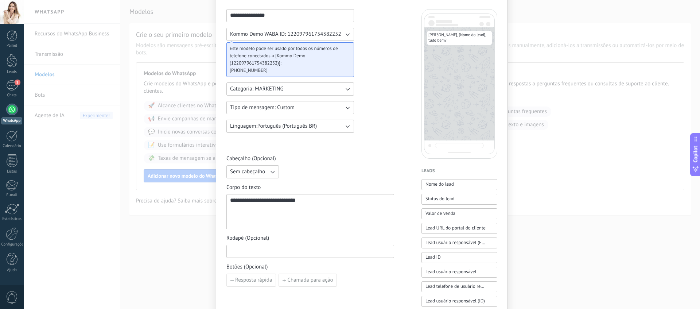
scroll to position [51, 0]
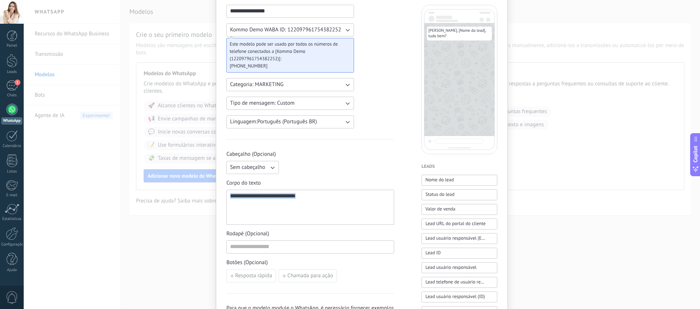
drag, startPoint x: 312, startPoint y: 197, endPoint x: 196, endPoint y: 194, distance: 115.3
click at [196, 194] on div "**********" at bounding box center [362, 154] width 677 height 309
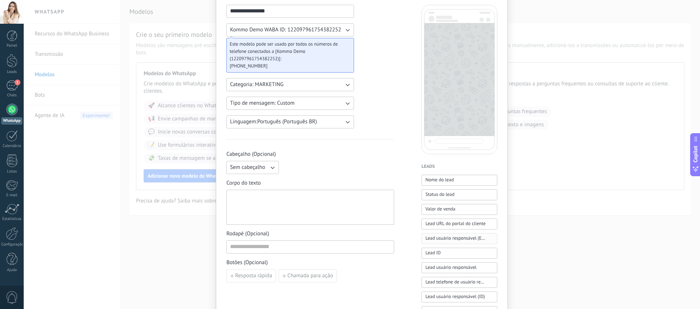
click at [447, 237] on span "Lead usuário responsável (Email)" at bounding box center [456, 238] width 60 height 7
drag, startPoint x: 336, startPoint y: 196, endPoint x: 215, endPoint y: 196, distance: 121.5
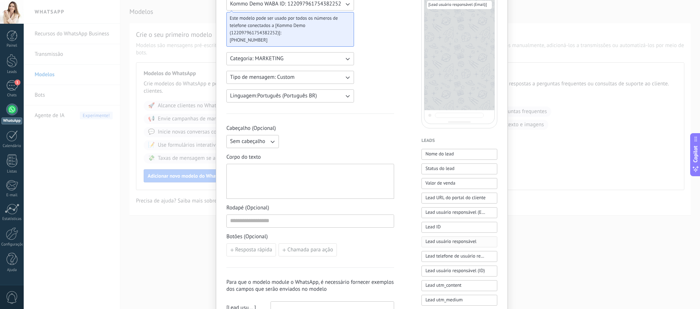
click at [453, 241] on span "Lead usuário responsável" at bounding box center [451, 241] width 51 height 7
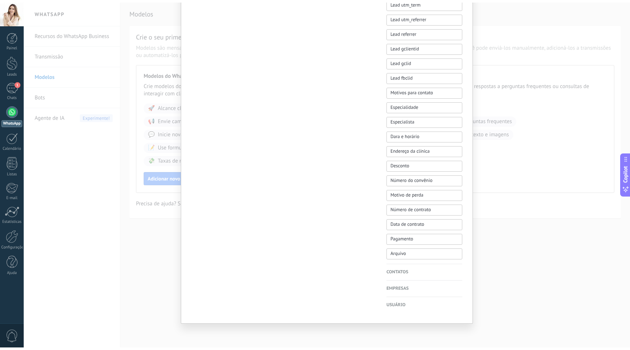
scroll to position [413, 0]
